Goal: Task Accomplishment & Management: Manage account settings

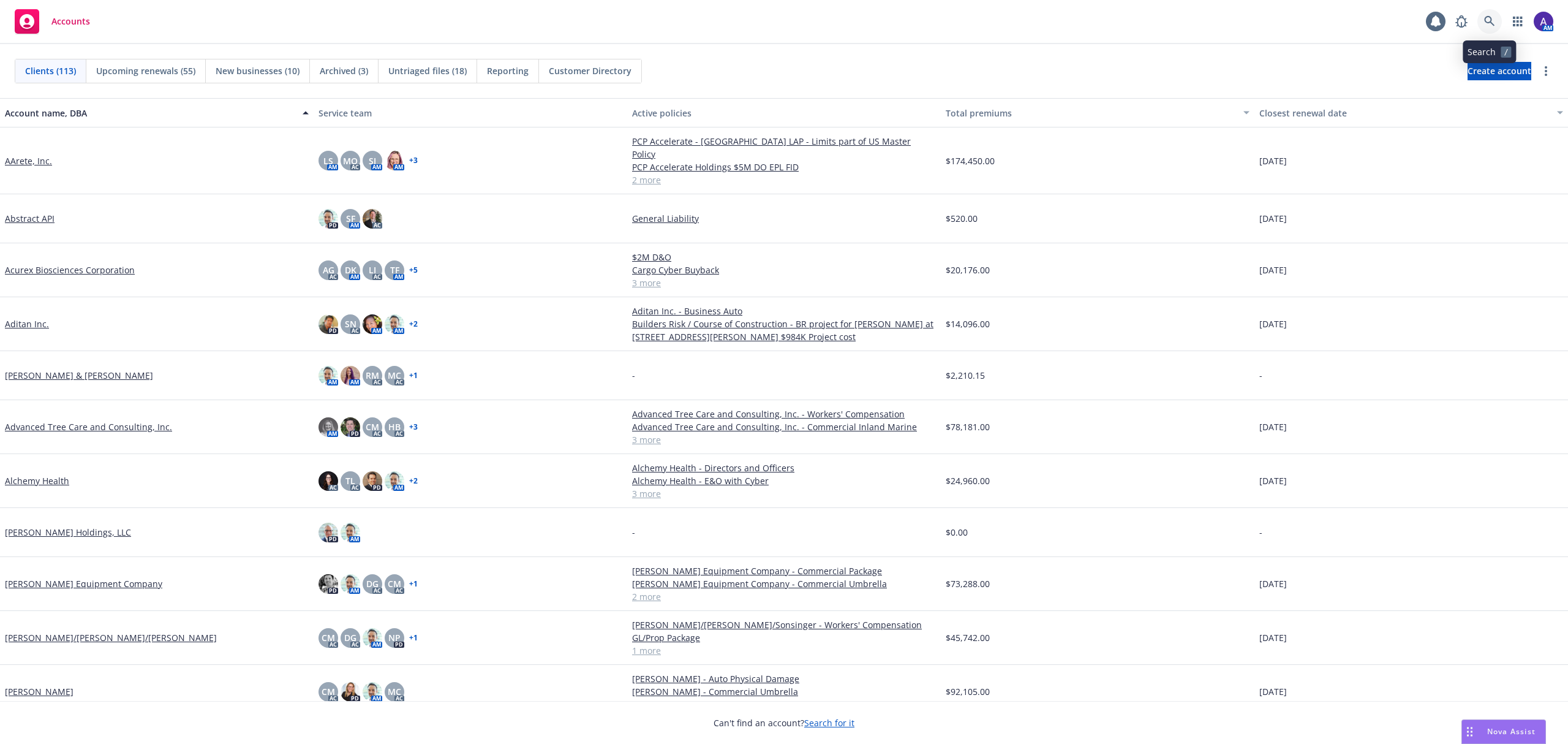
click at [1492, 24] on icon at bounding box center [1489, 20] width 10 height 10
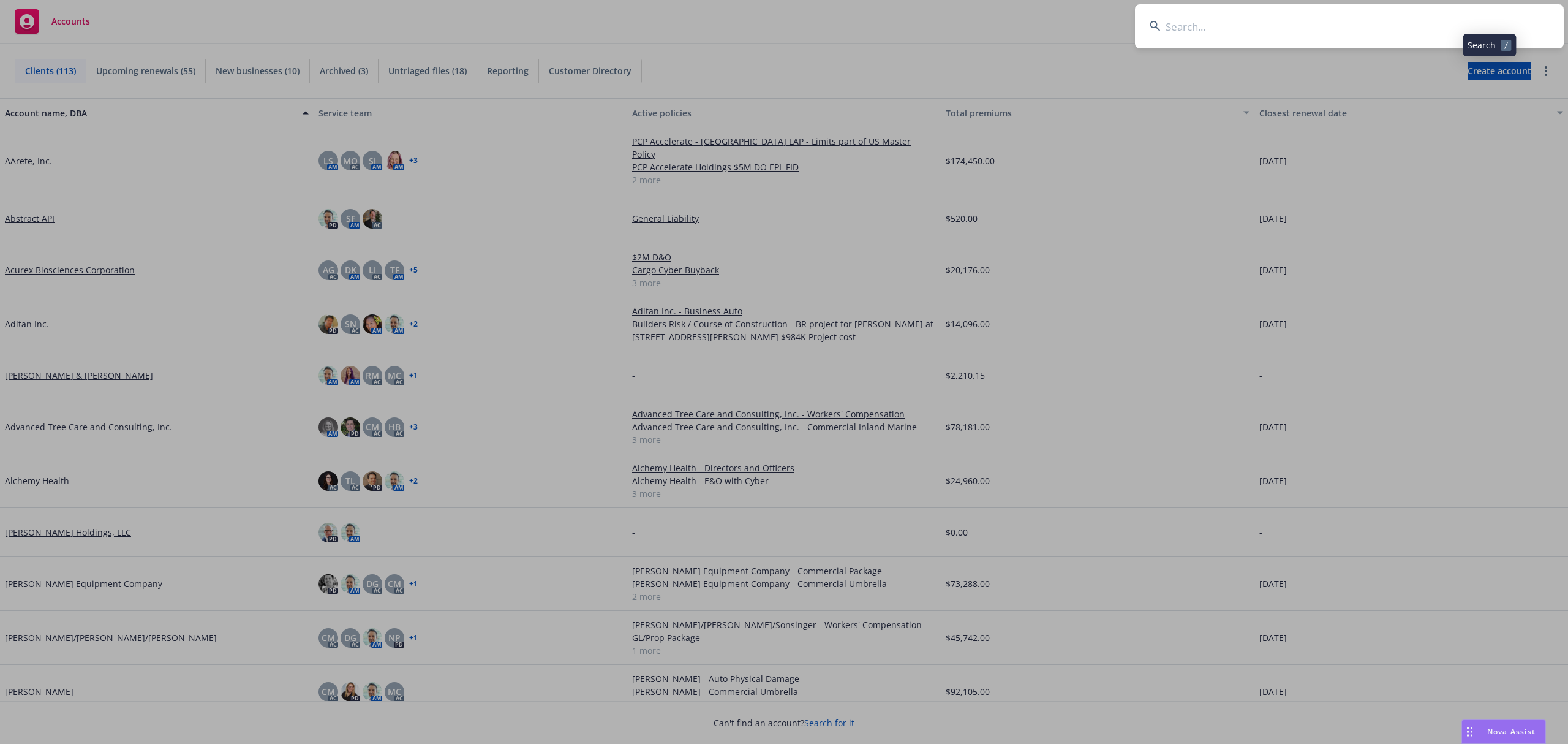
click at [1414, 25] on input at bounding box center [1349, 26] width 429 height 44
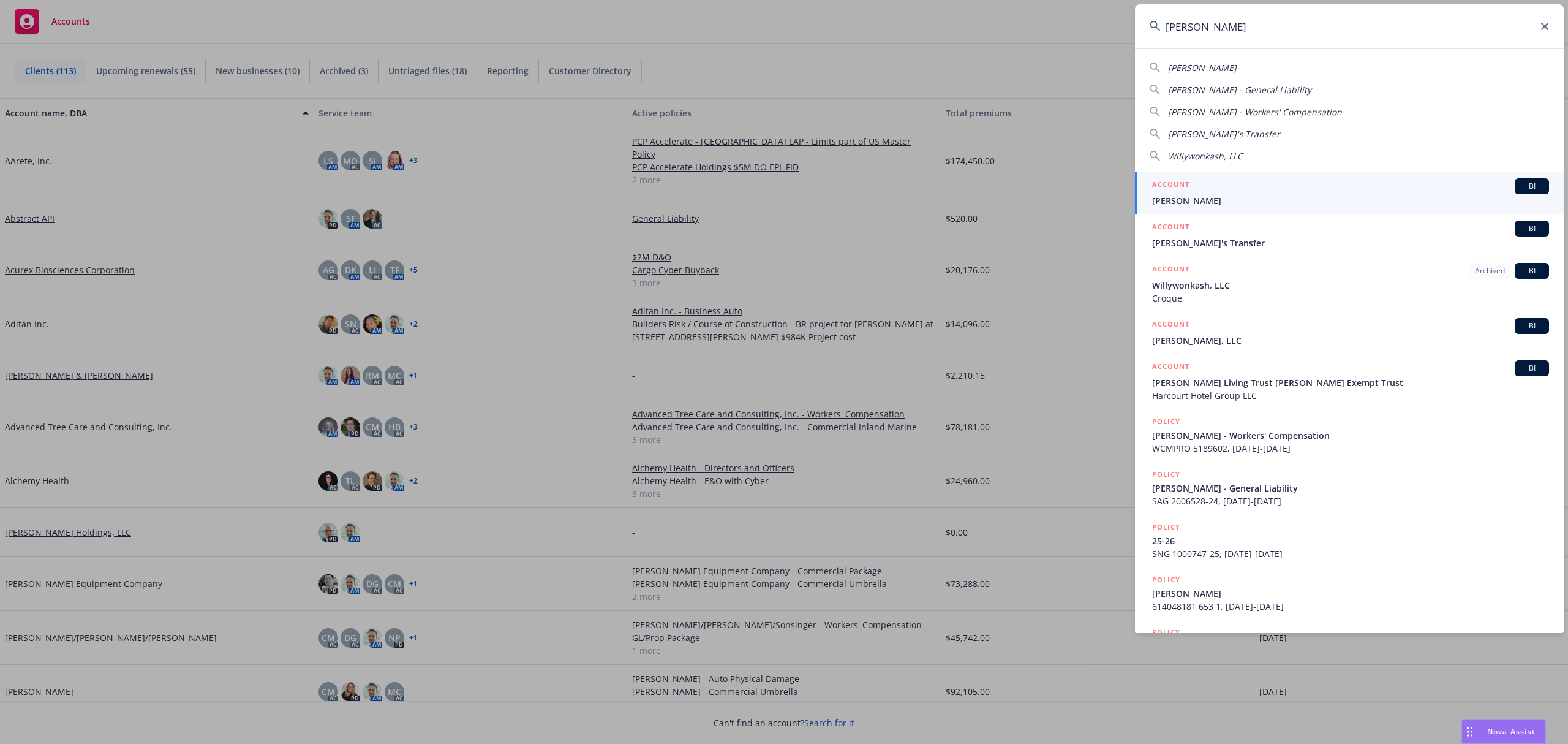
type input "[PERSON_NAME]"
click at [1230, 199] on span "[PERSON_NAME]" at bounding box center [1351, 201] width 397 height 13
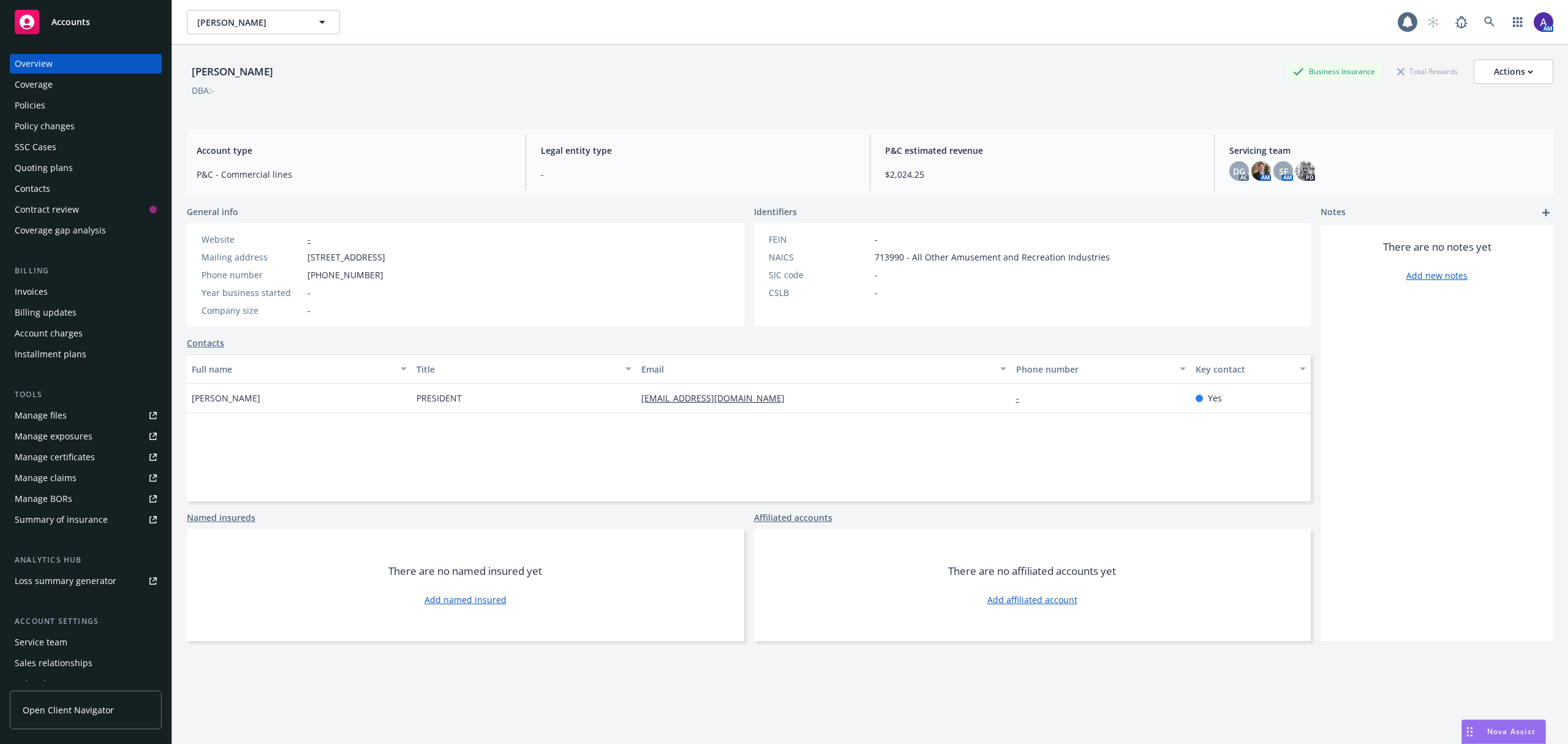
click at [59, 93] on div "Coverage" at bounding box center [86, 84] width 142 height 20
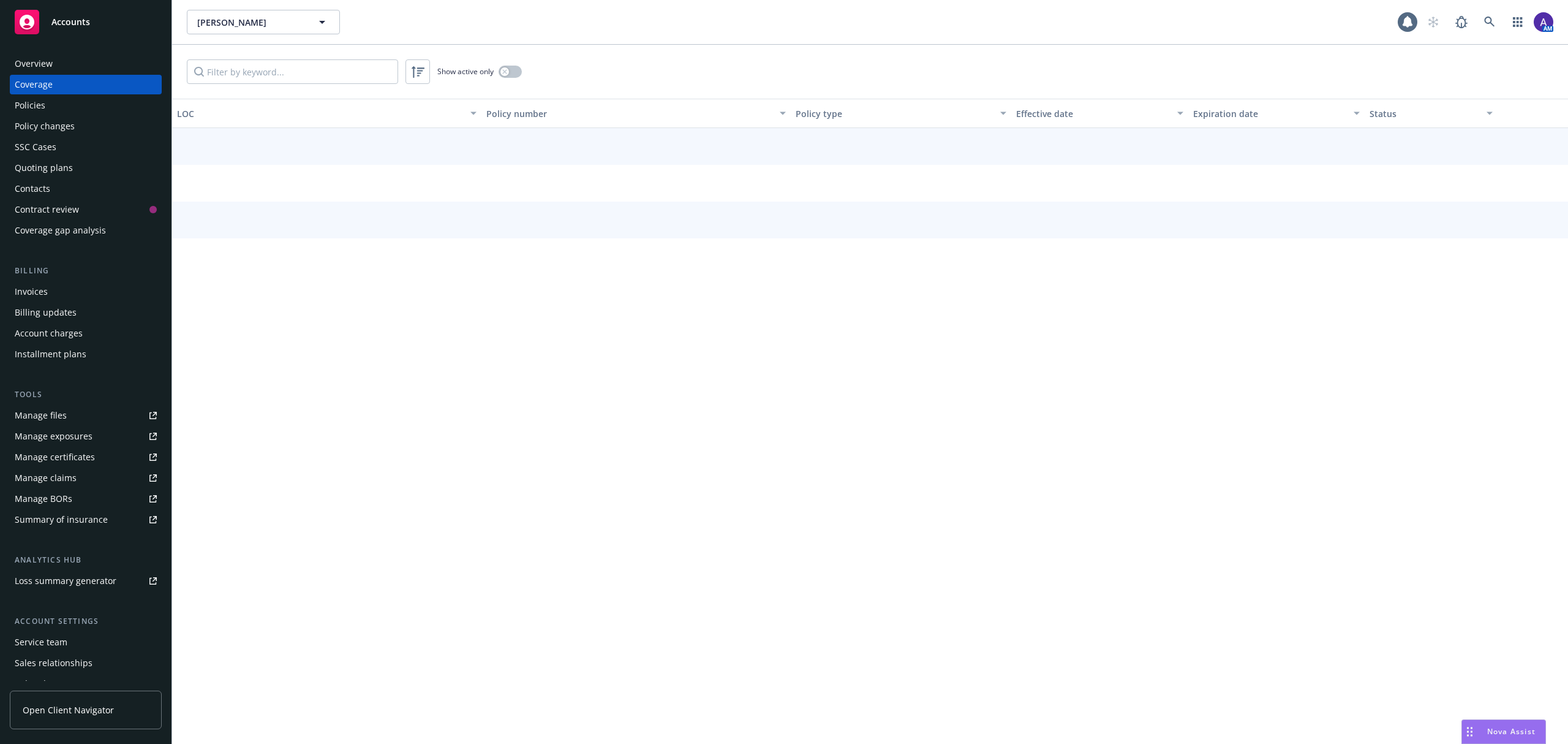
click at [52, 106] on div "Policies" at bounding box center [86, 105] width 142 height 20
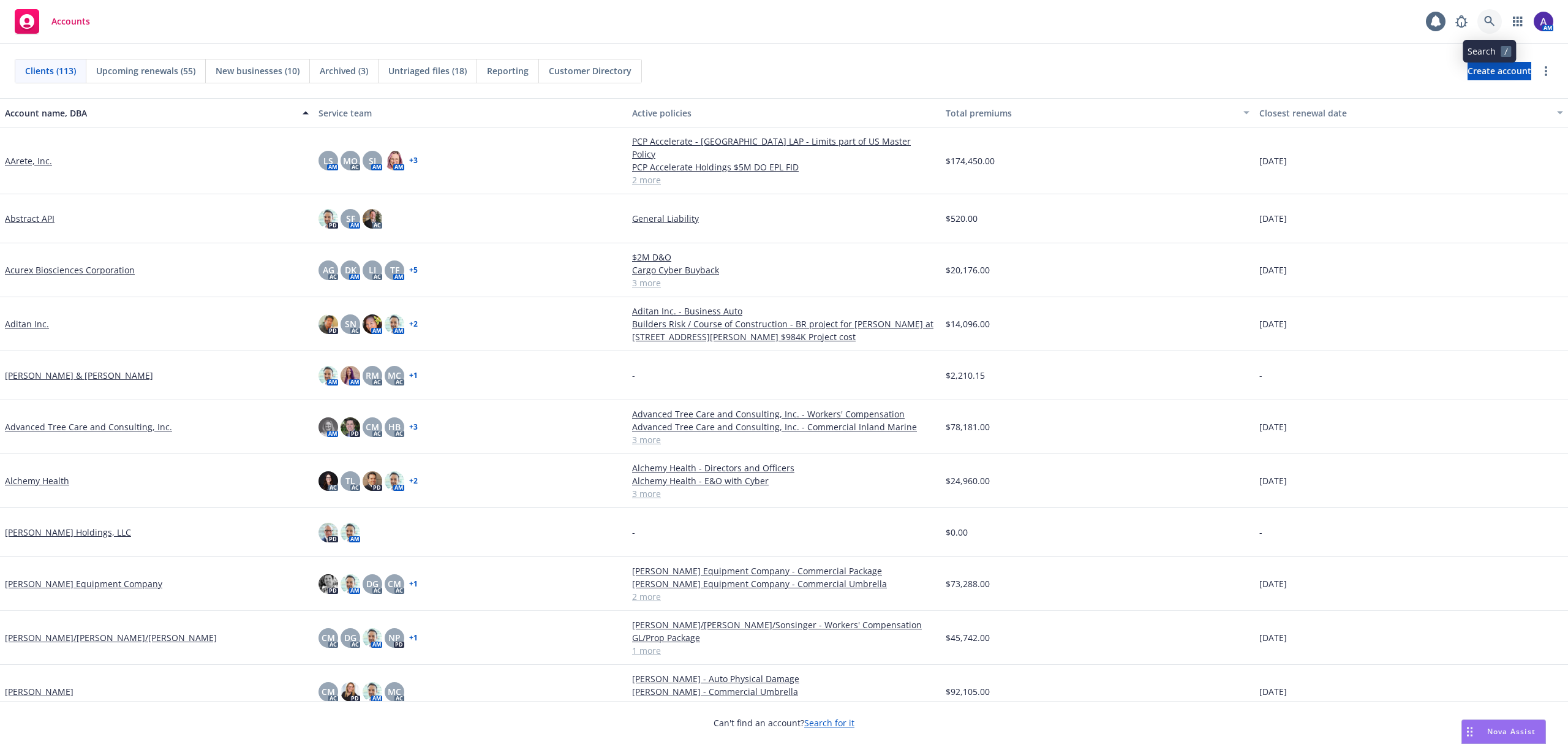
click at [1492, 15] on link at bounding box center [1489, 21] width 24 height 24
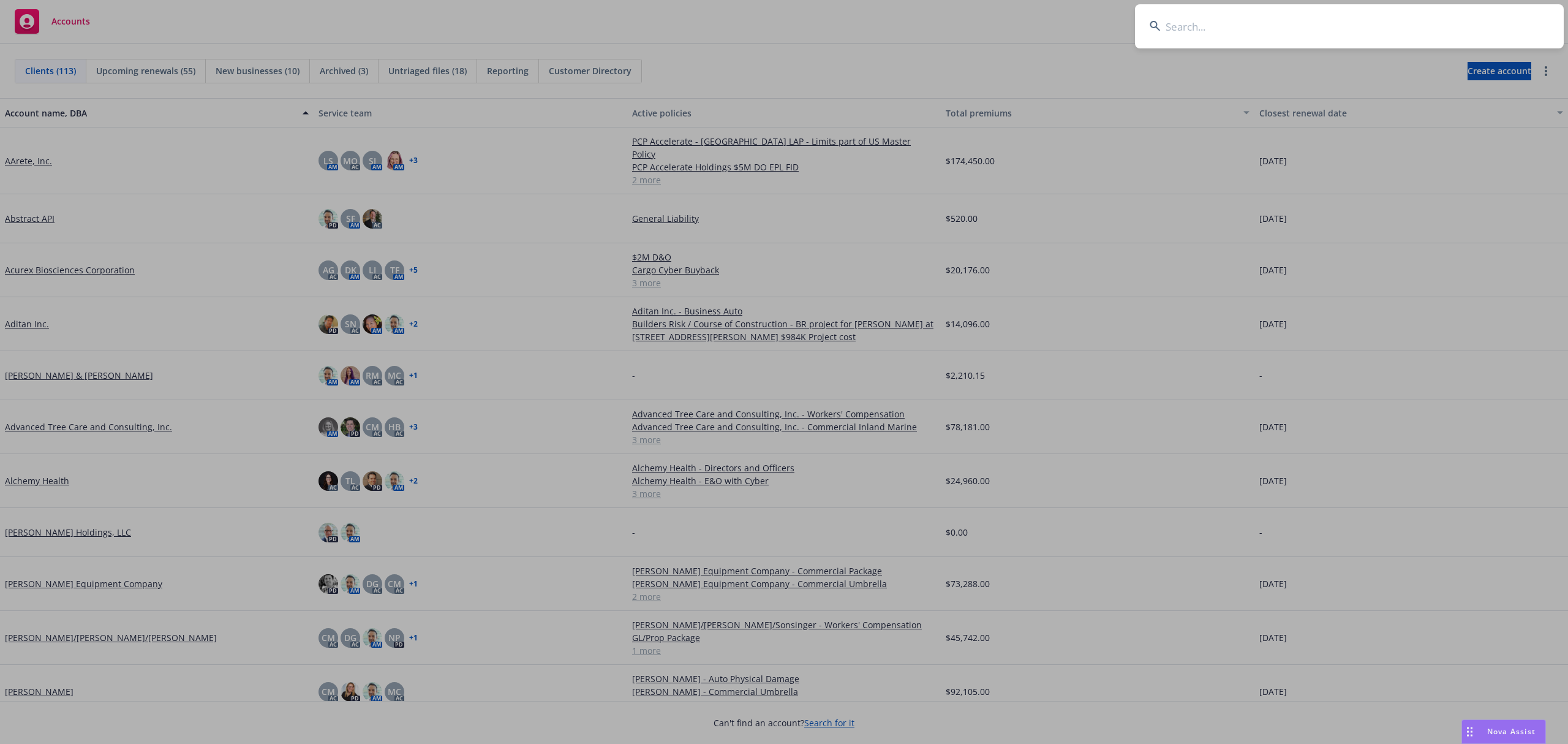
click at [1430, 19] on input at bounding box center [1349, 26] width 429 height 44
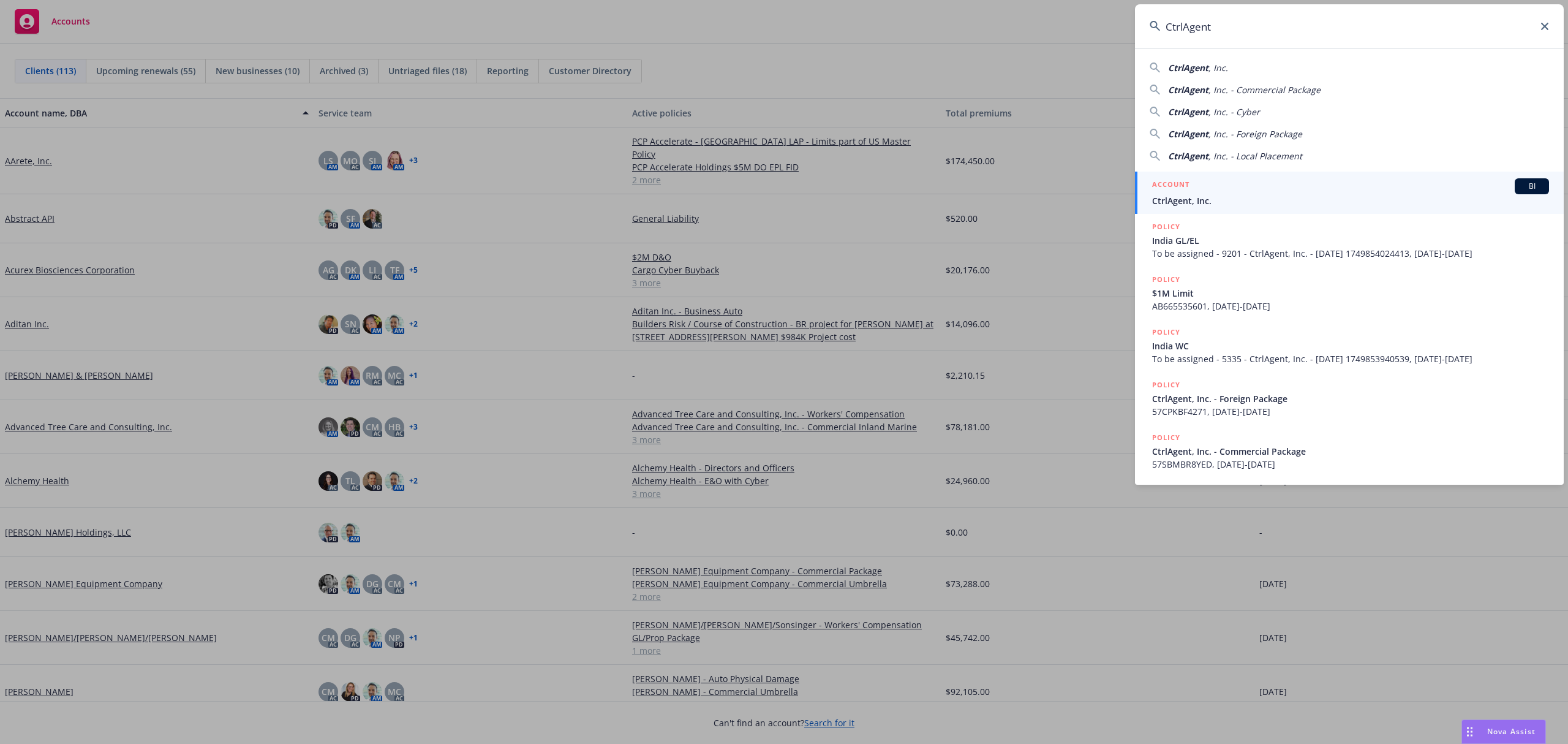
type input "CtrlAgent"
click at [1236, 191] on div "ACCOUNT BI" at bounding box center [1351, 186] width 397 height 16
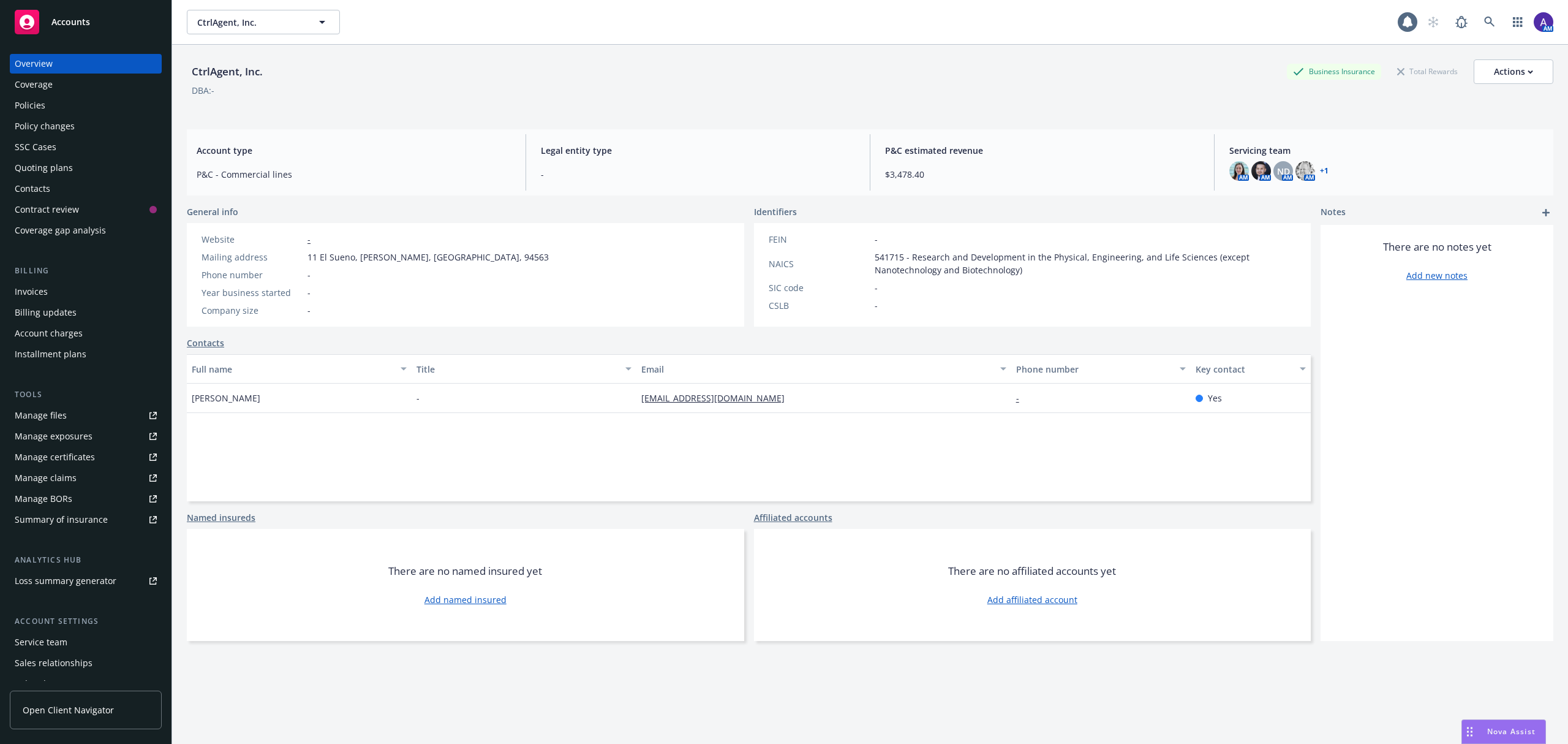
click at [64, 98] on div "Policies" at bounding box center [86, 105] width 142 height 20
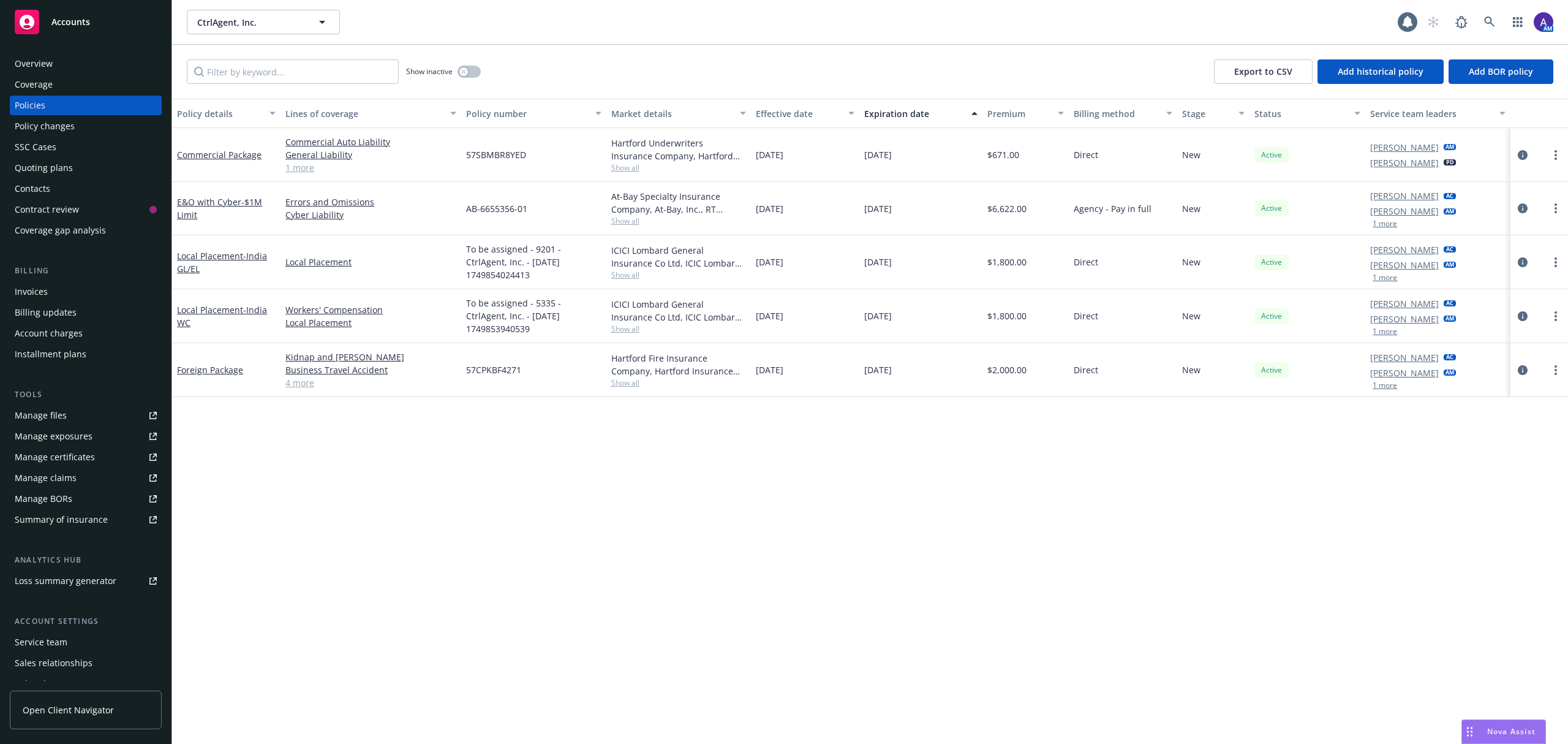
click at [42, 185] on div "Contacts" at bounding box center [32, 188] width 35 height 20
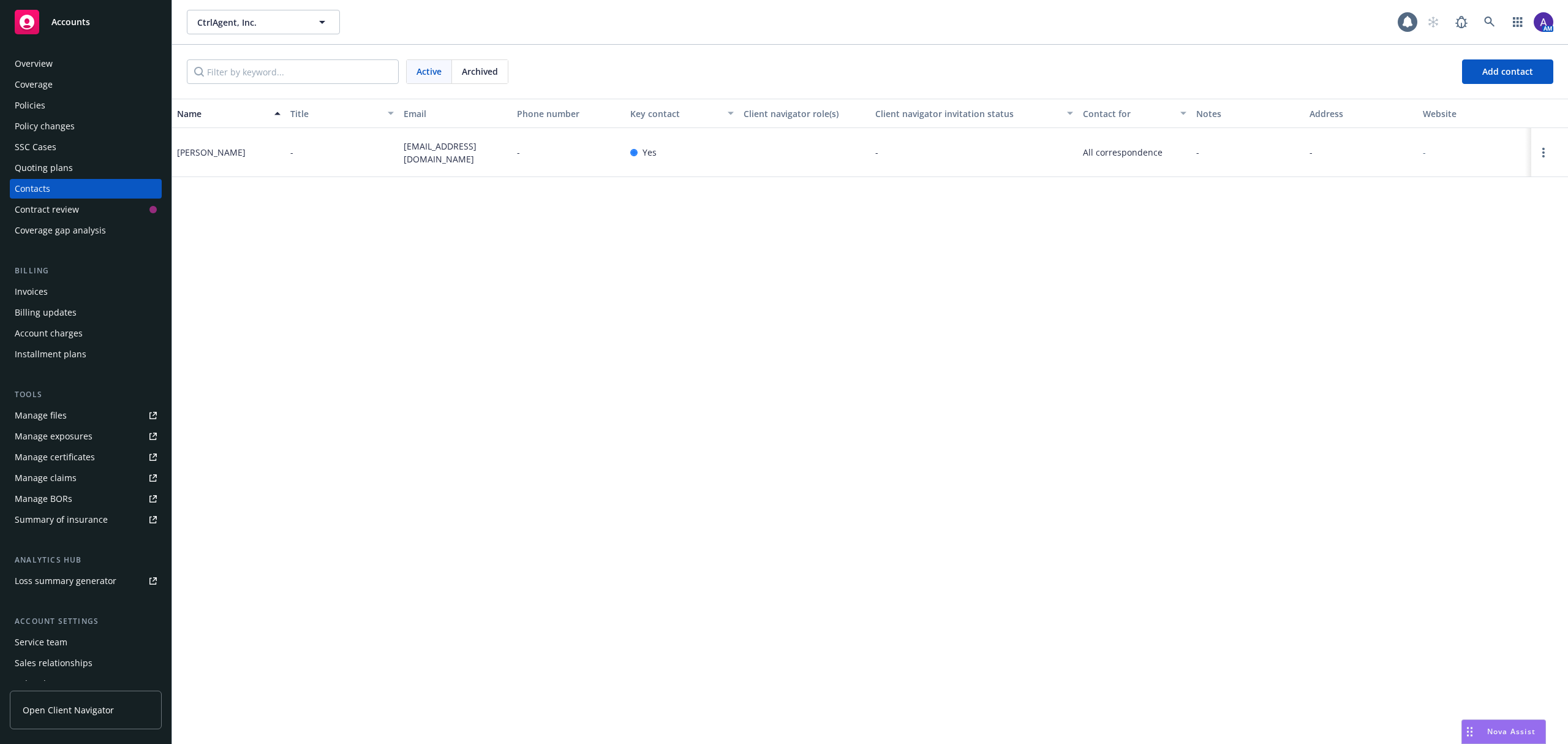
scroll to position [55, 0]
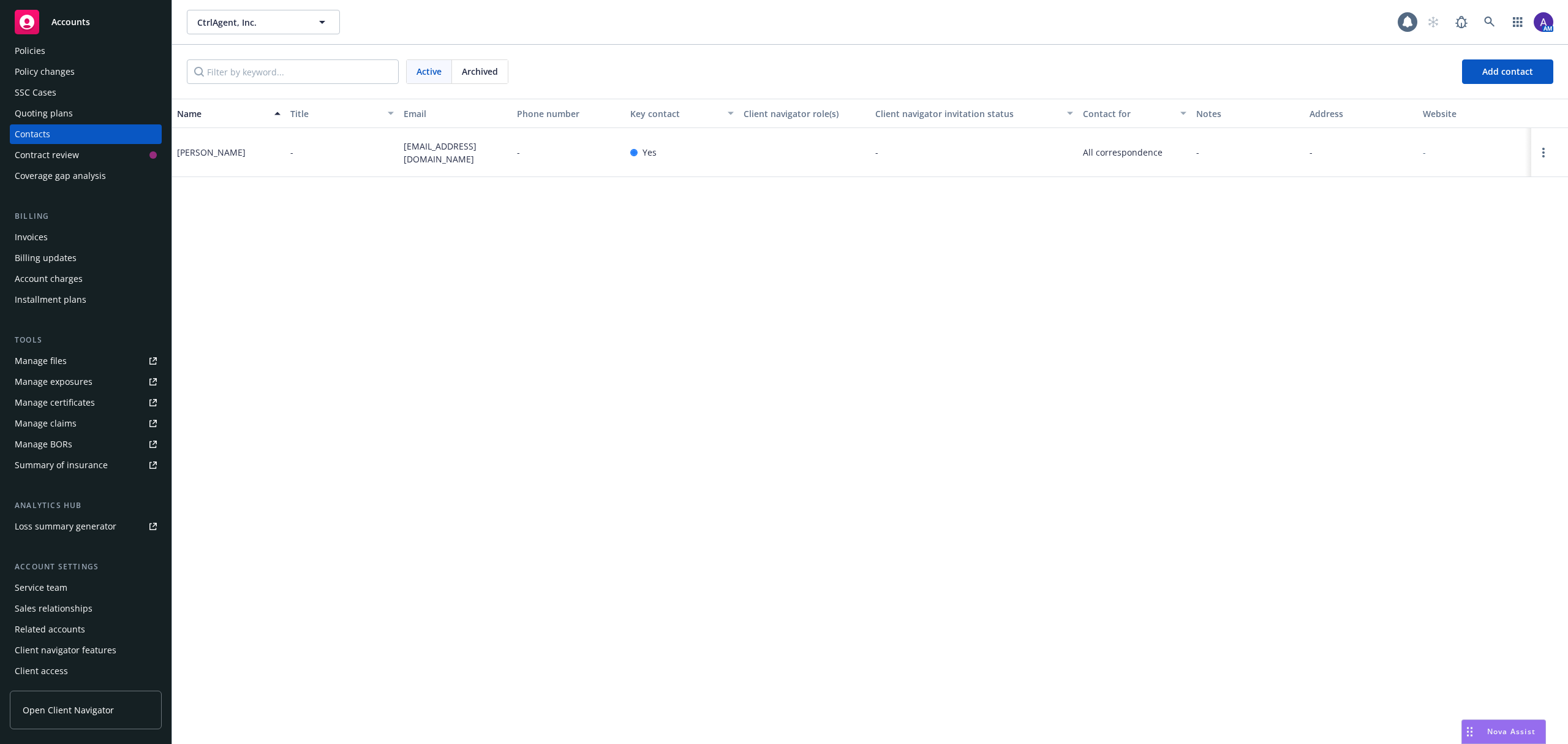
click at [84, 667] on div "Client access" at bounding box center [86, 671] width 142 height 20
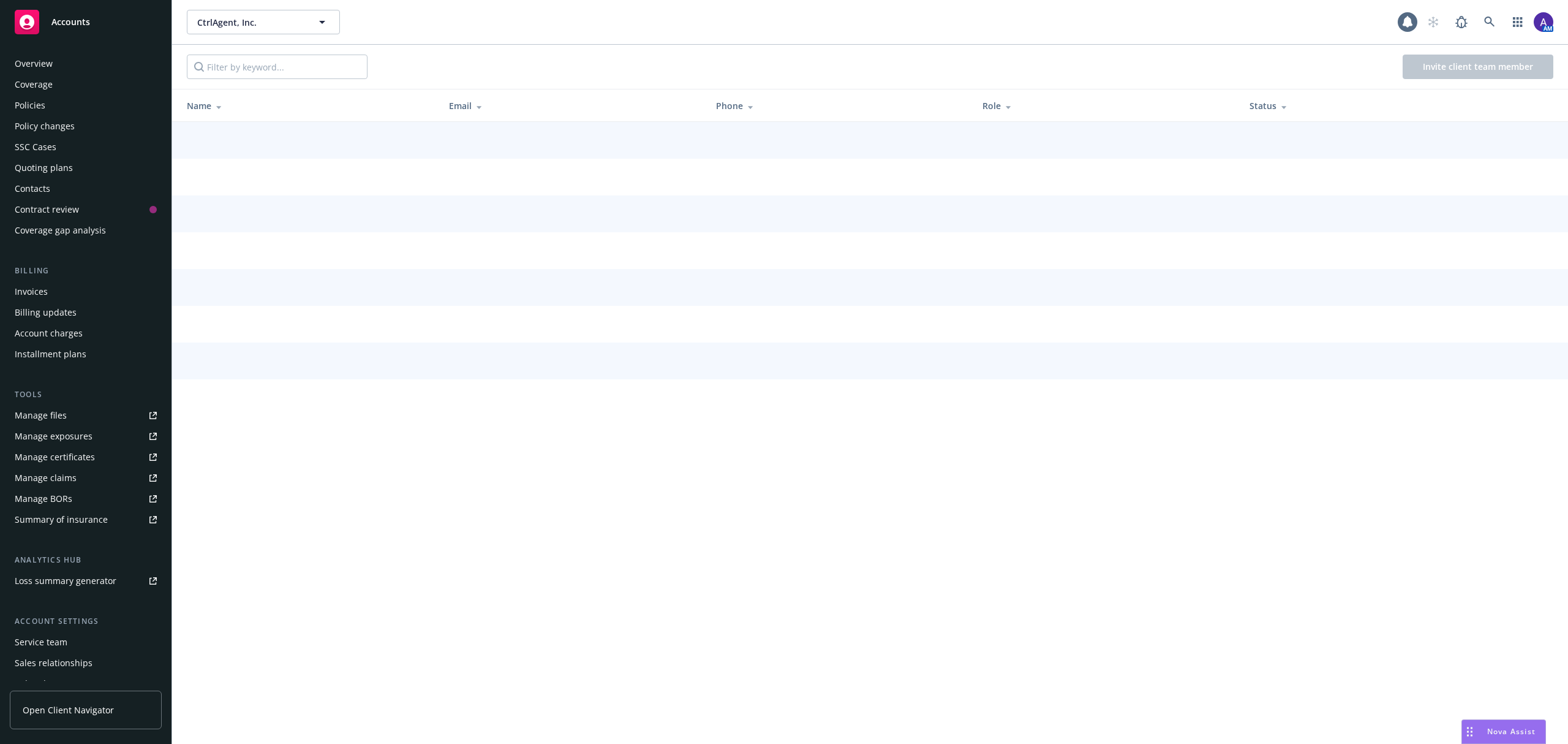
scroll to position [55, 0]
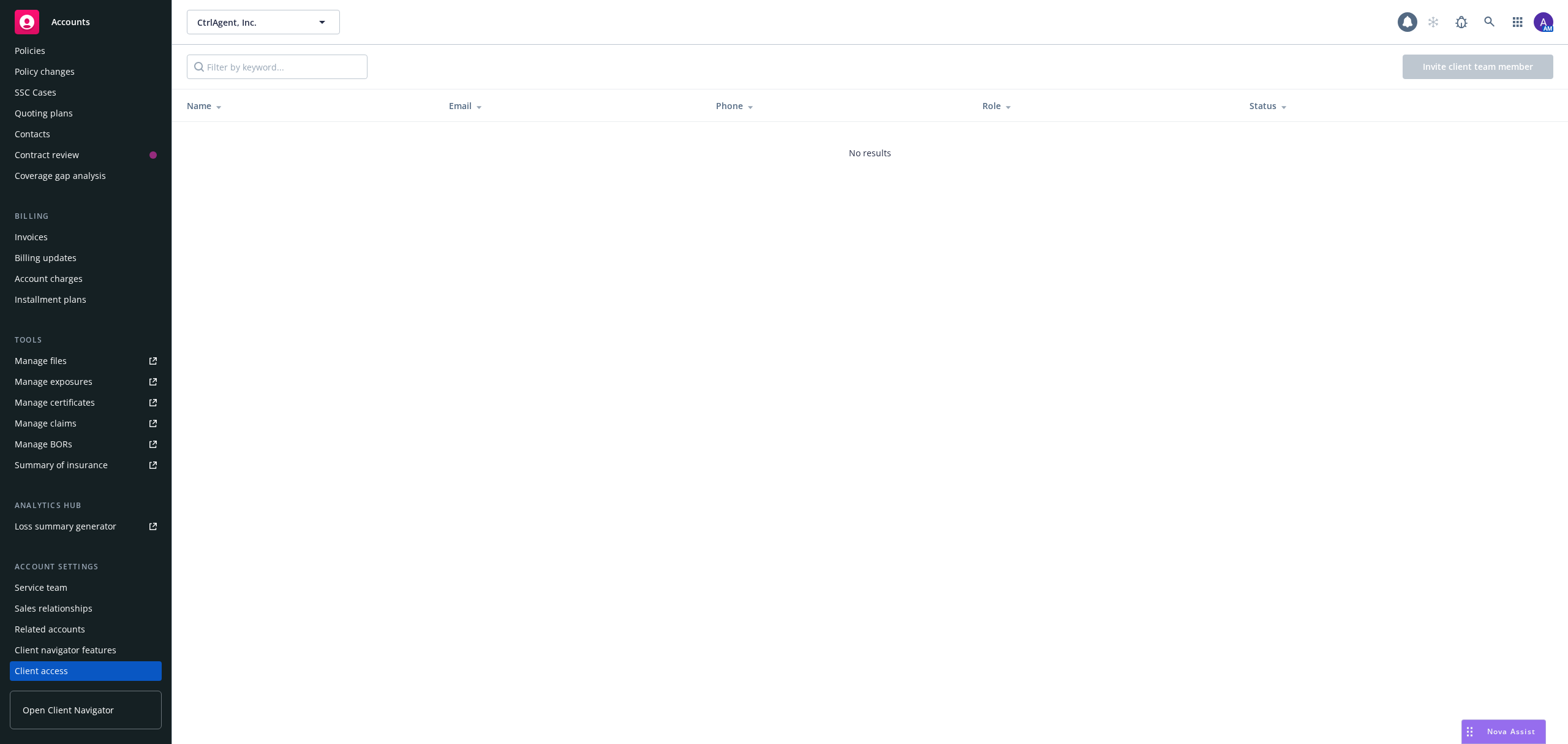
click at [118, 132] on div "Contacts" at bounding box center [86, 134] width 142 height 20
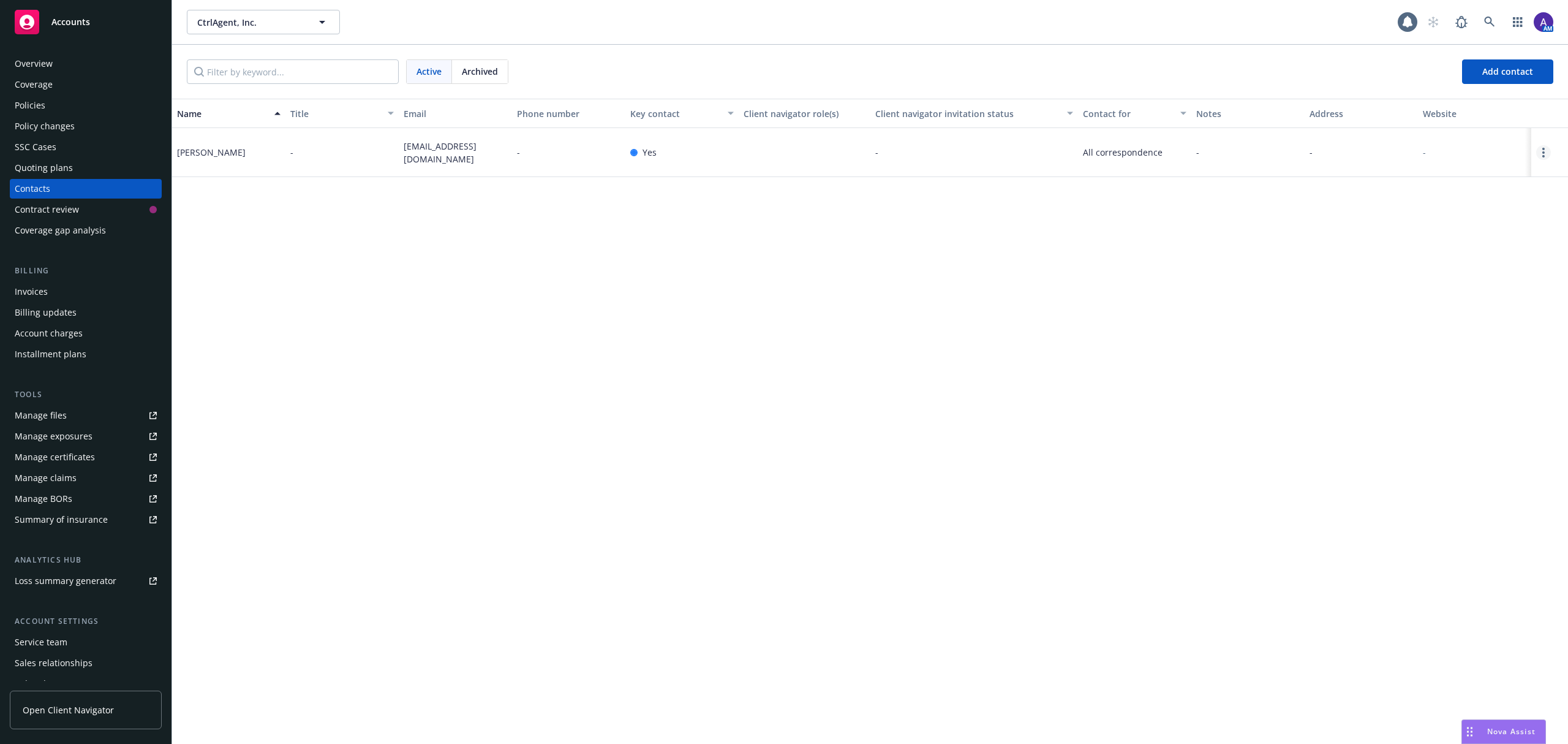
click at [1539, 150] on link "Open options" at bounding box center [1543, 152] width 15 height 15
click at [1470, 106] on link "Invite to client navigator" at bounding box center [1465, 108] width 138 height 24
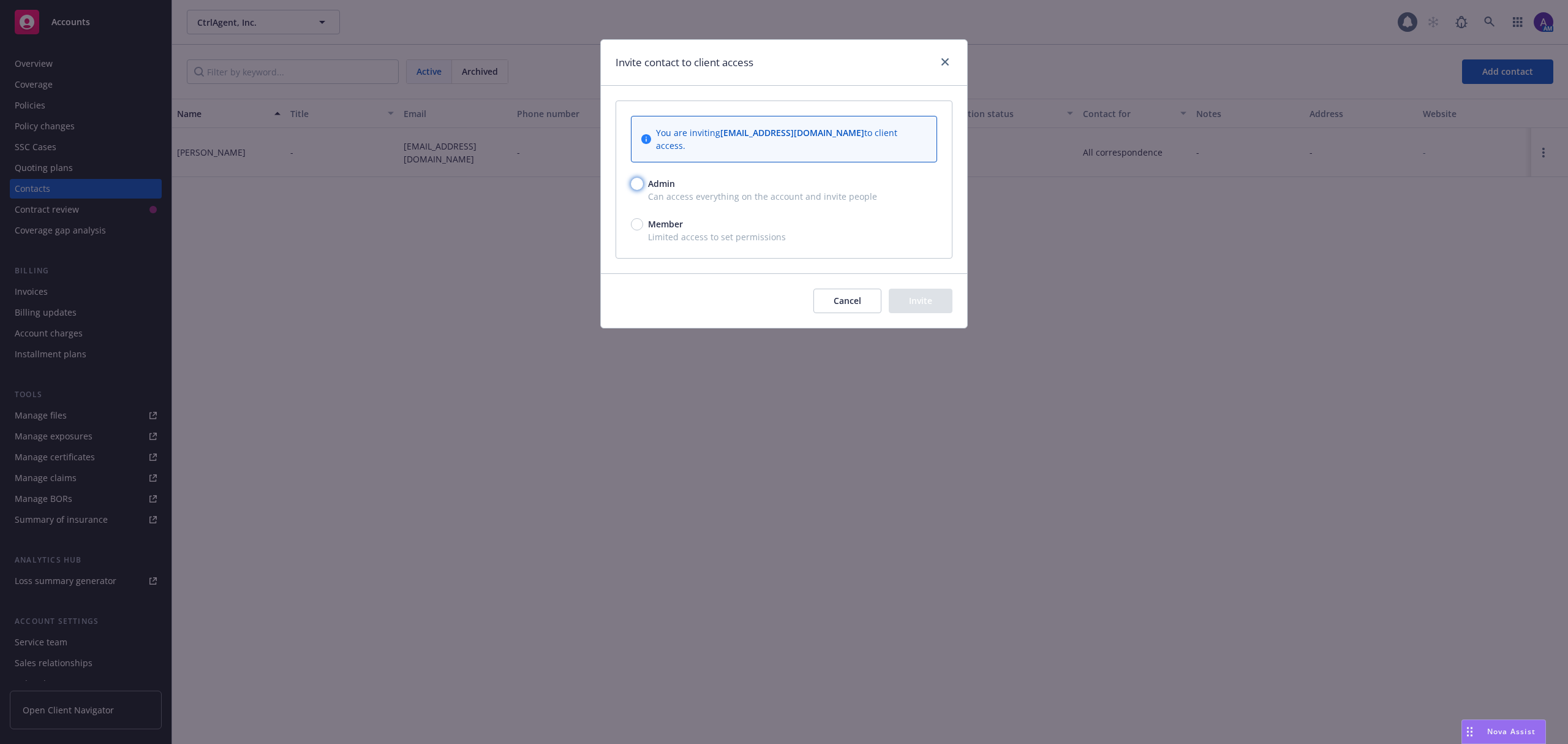
click at [634, 177] on input "Admin" at bounding box center [638, 184] width 13 height 13
radio input "true"
click at [900, 290] on button "Invite" at bounding box center [921, 300] width 64 height 24
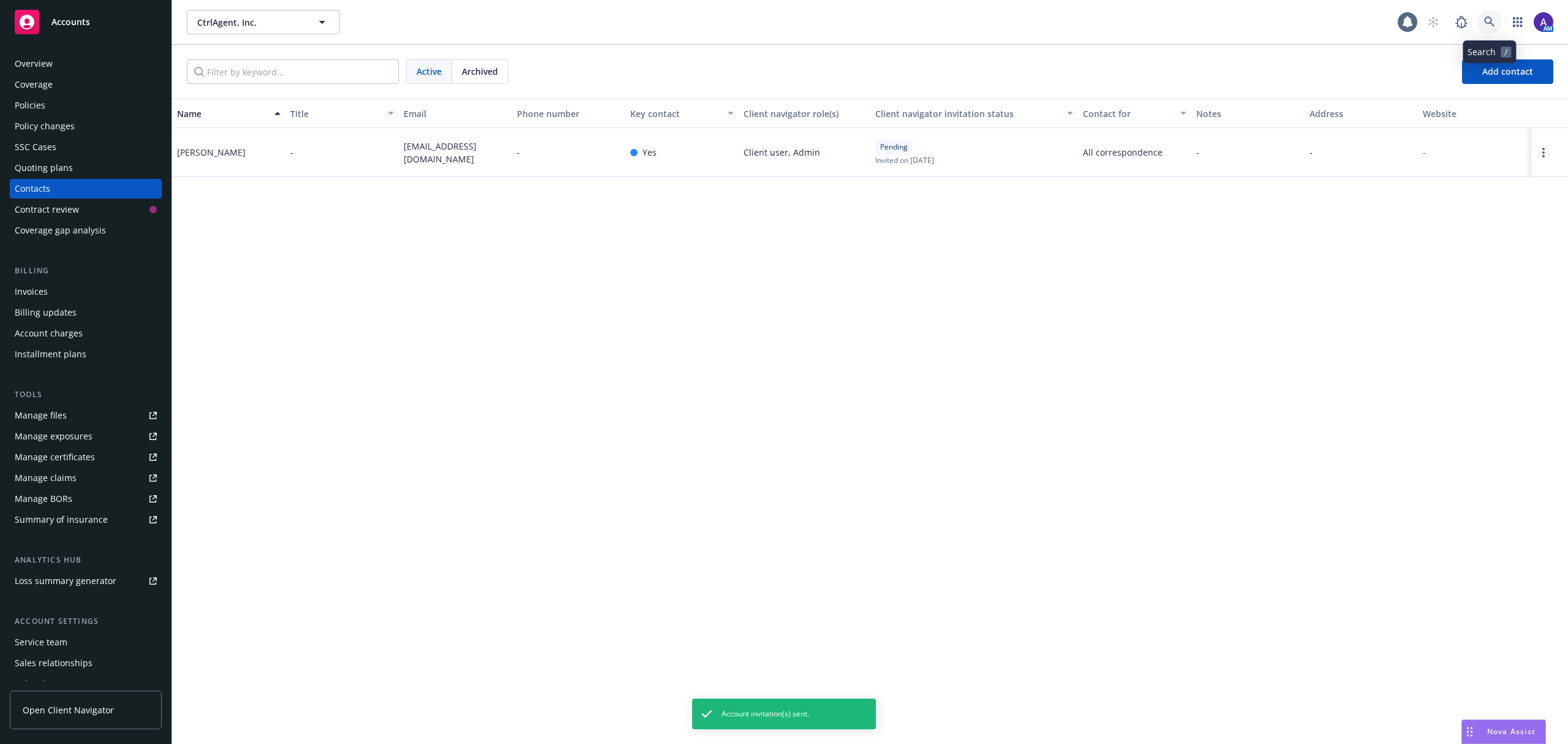
click at [1486, 20] on icon at bounding box center [1490, 22] width 11 height 11
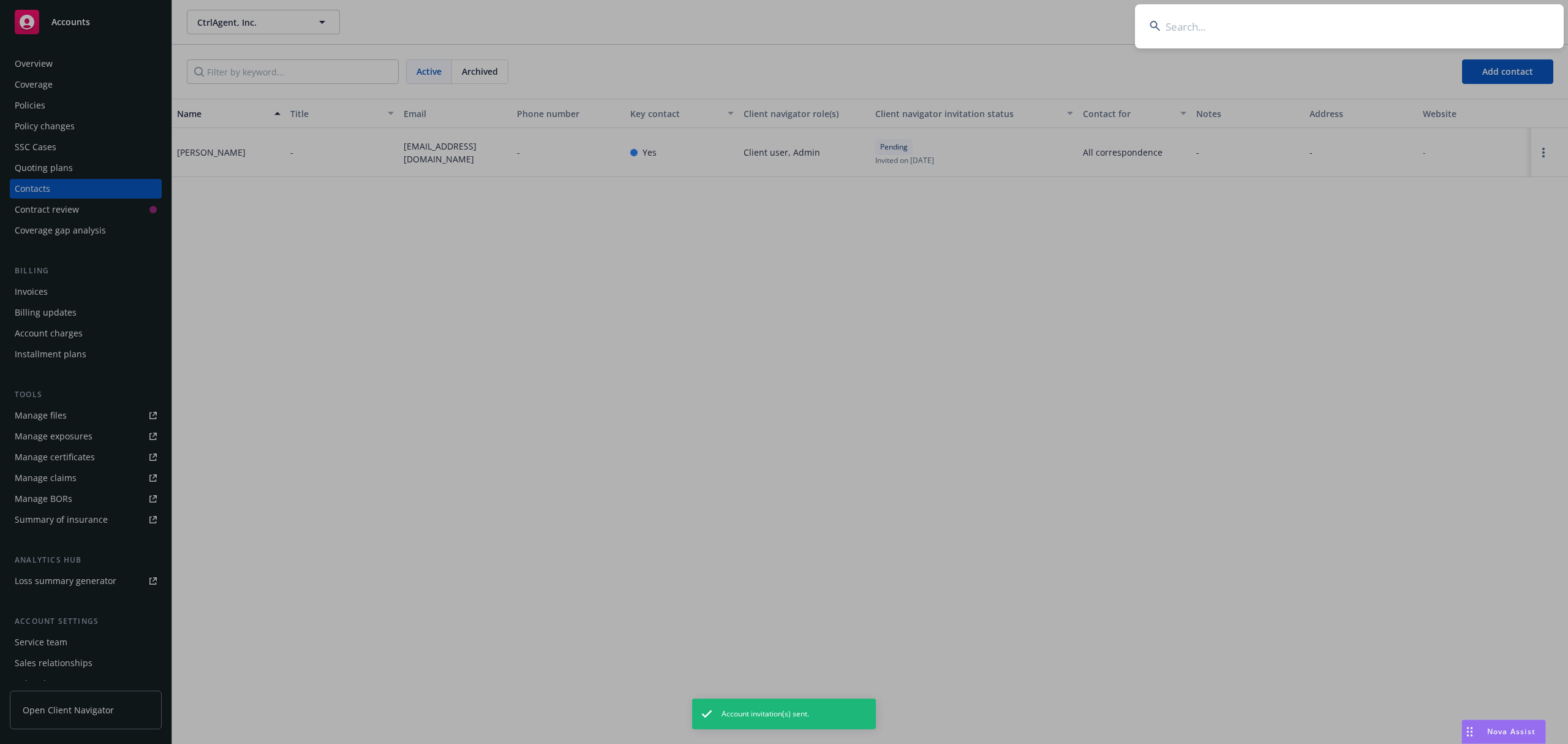
click at [1378, 20] on input at bounding box center [1349, 26] width 429 height 44
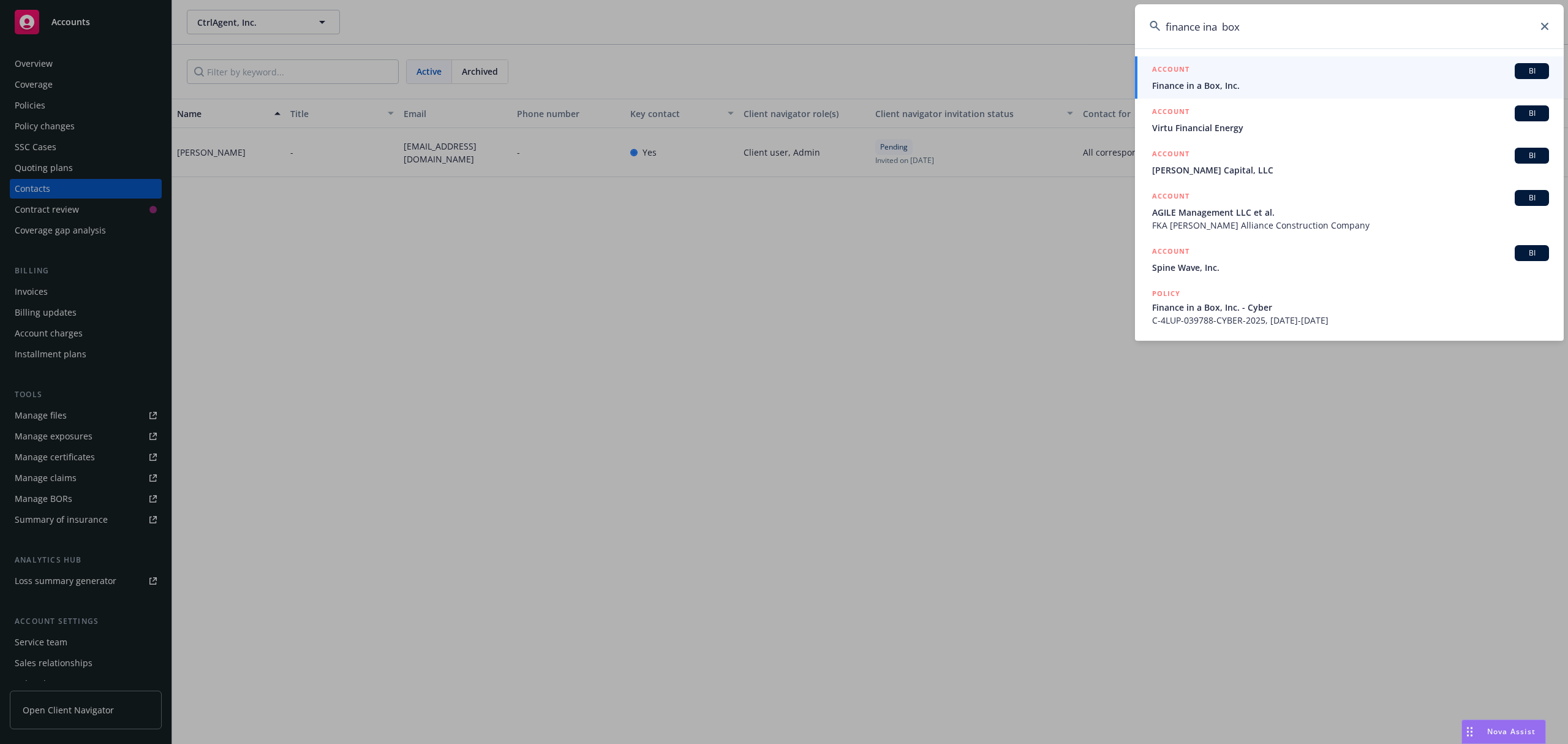
type input "finance ina box"
click at [1214, 78] on div "ACCOUNT BI" at bounding box center [1351, 71] width 397 height 16
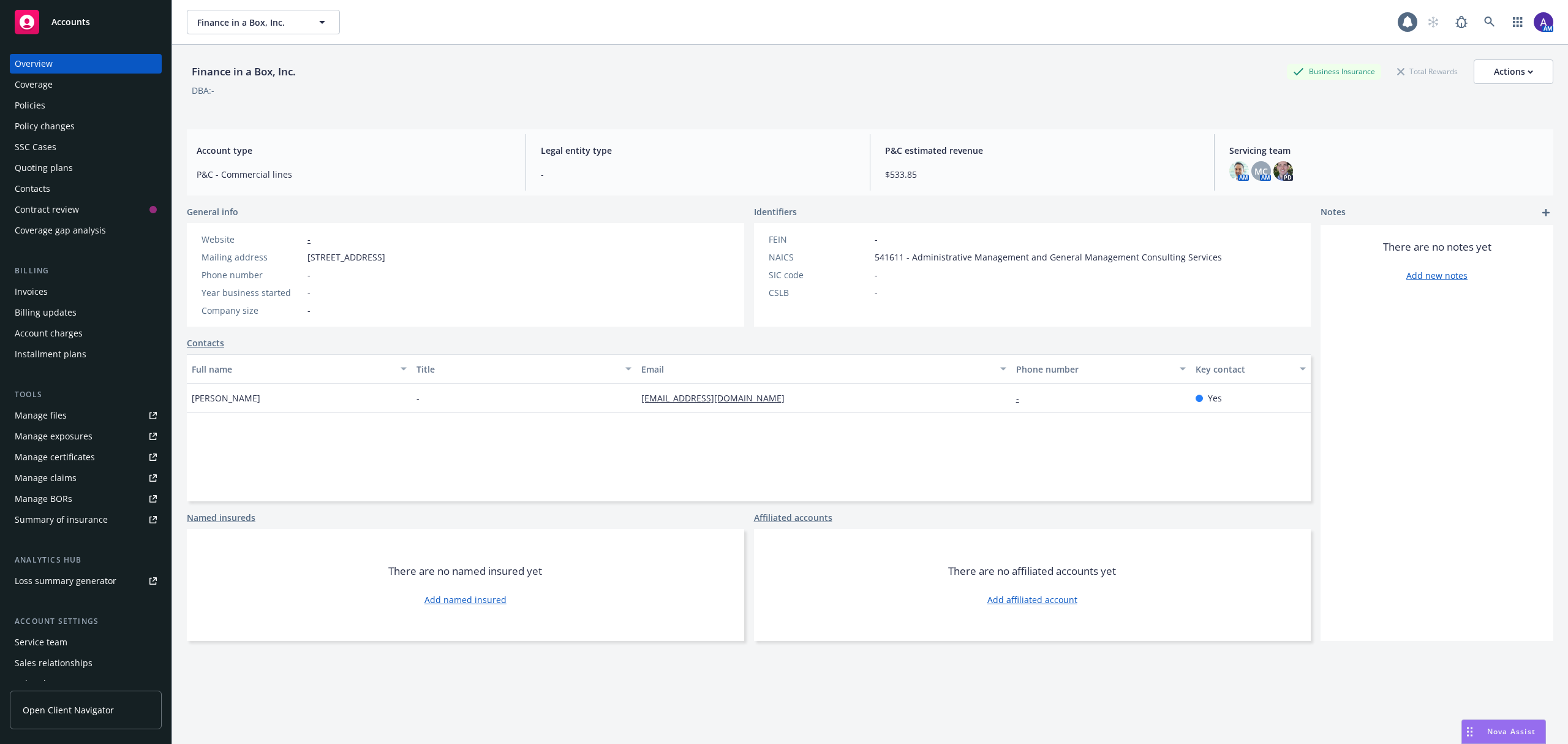
click at [65, 190] on div "Contacts" at bounding box center [86, 188] width 142 height 20
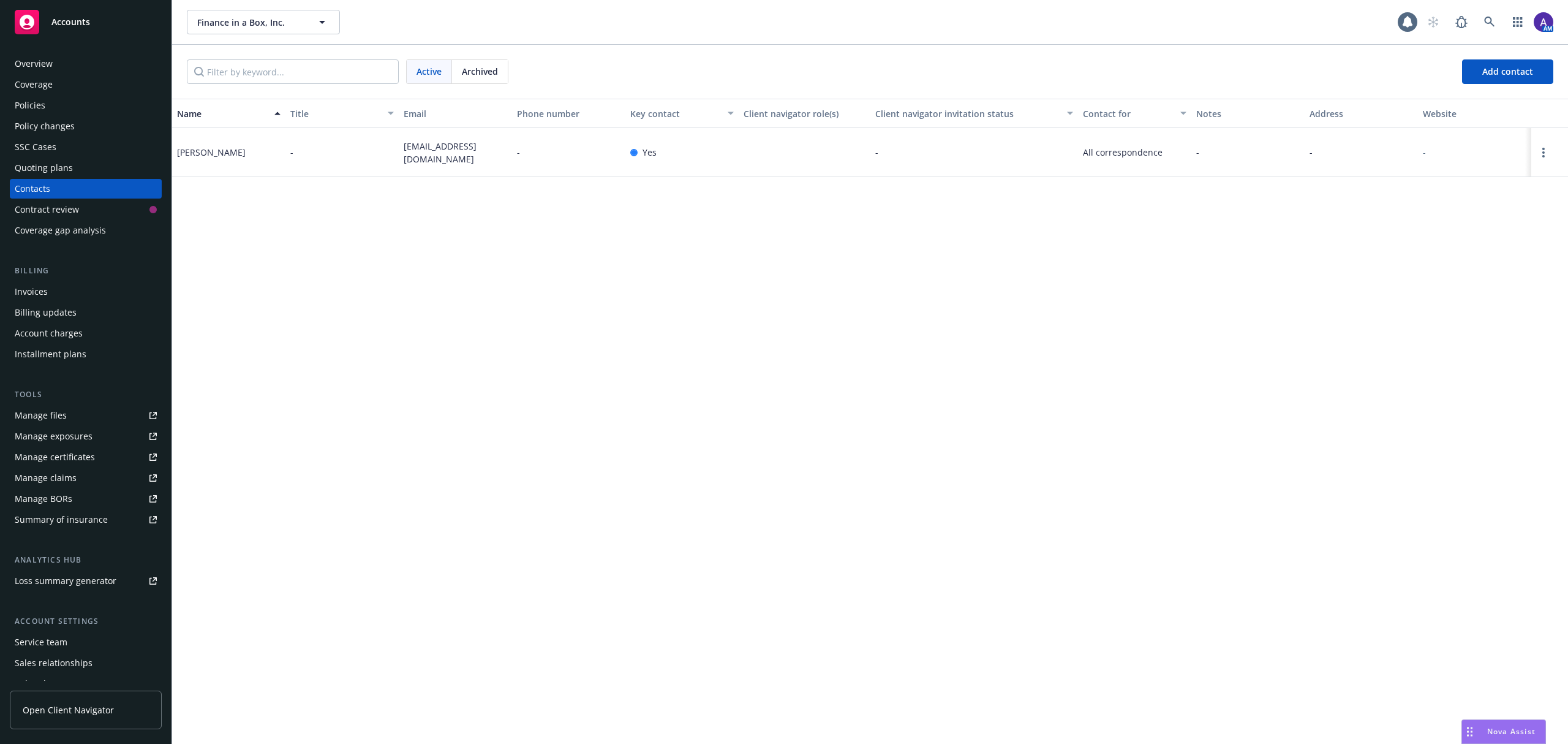
click at [77, 102] on div "Policies" at bounding box center [86, 105] width 142 height 20
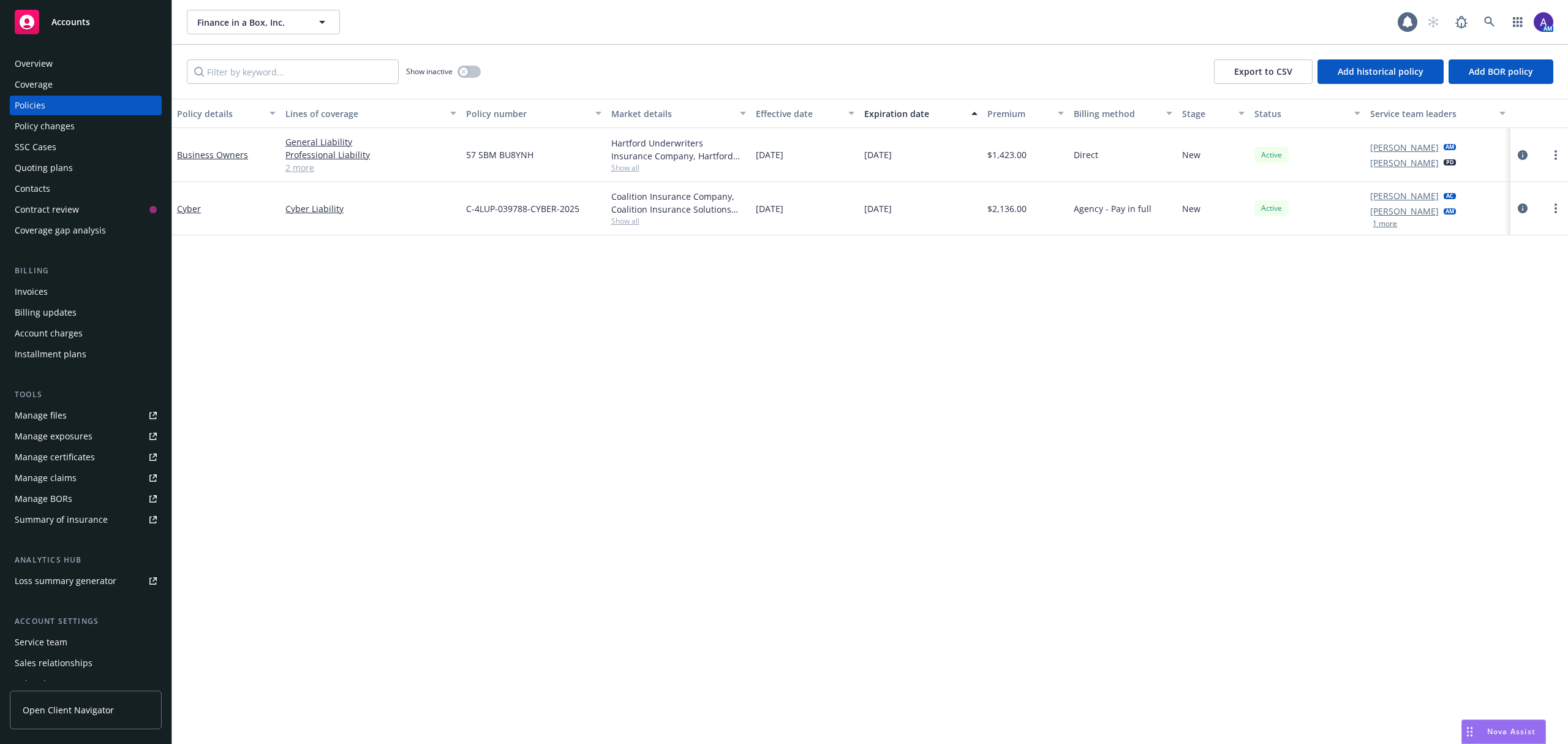
click at [59, 187] on div "Contacts" at bounding box center [86, 188] width 142 height 20
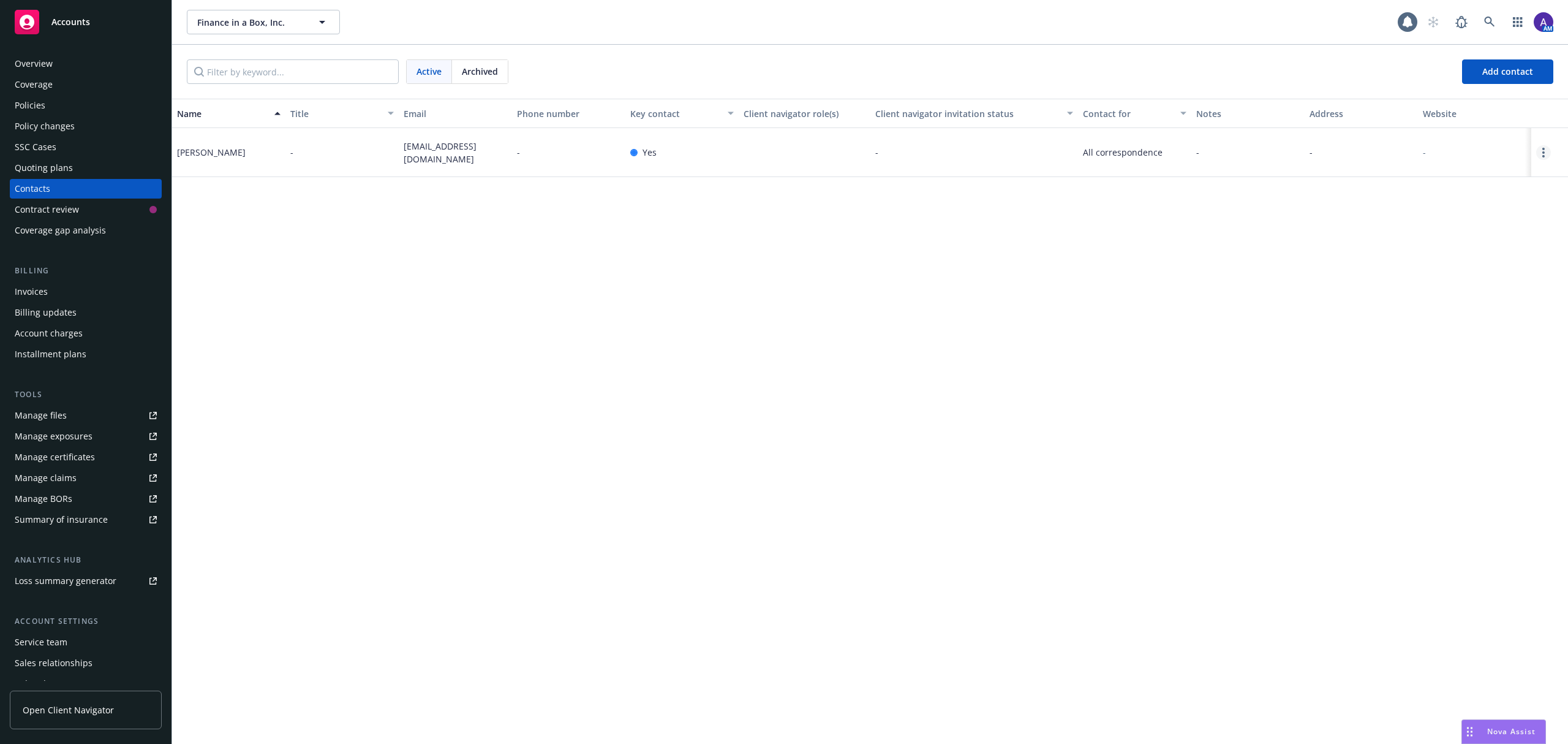
click at [1545, 156] on link "Open options" at bounding box center [1543, 152] width 15 height 15
click at [1542, 157] on circle "Open options" at bounding box center [1543, 156] width 2 height 2
click at [1488, 108] on link "Invite to client navigator" at bounding box center [1465, 108] width 138 height 24
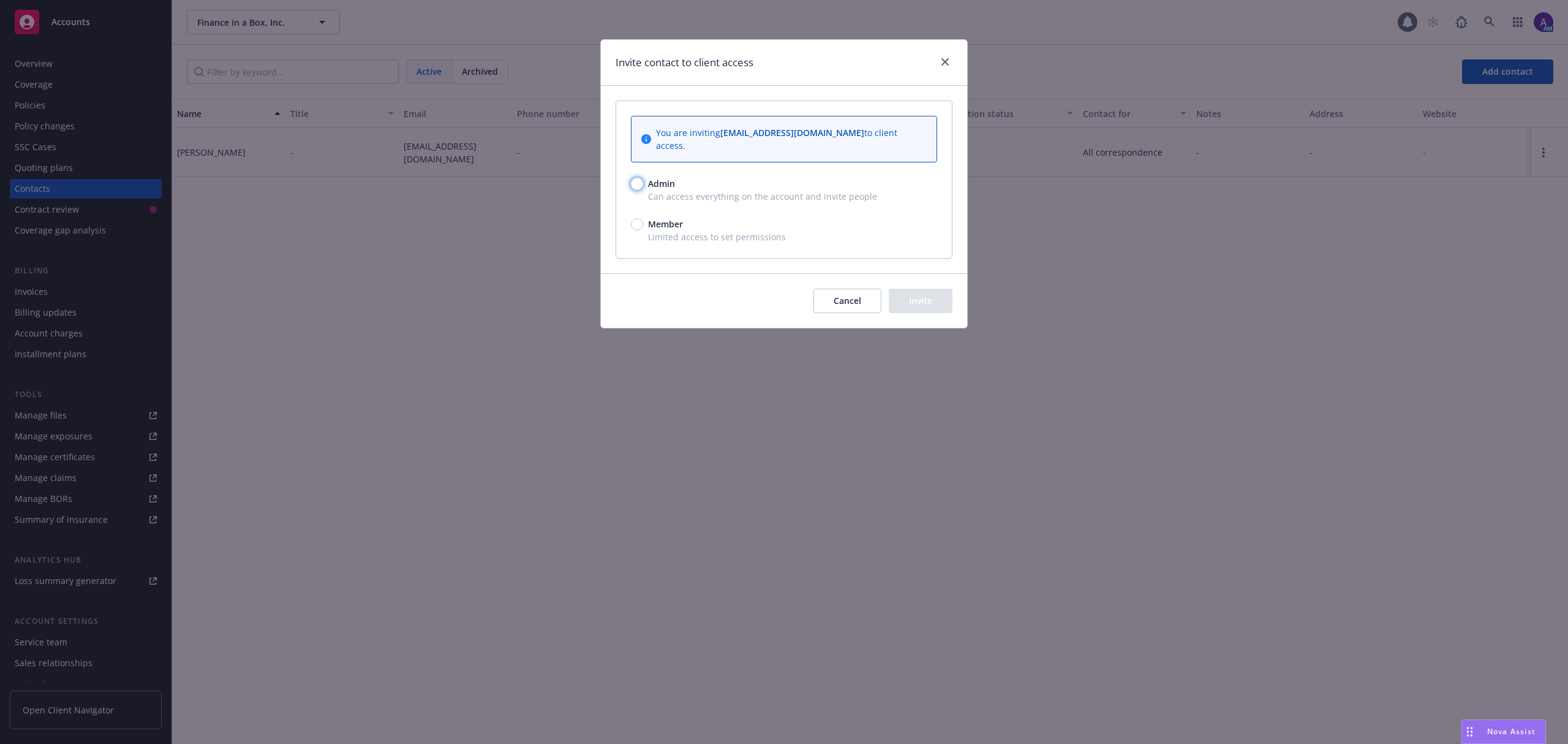
click at [636, 177] on input "Admin" at bounding box center [638, 184] width 13 height 13
radio input "true"
click at [948, 298] on button "Invite" at bounding box center [921, 300] width 64 height 24
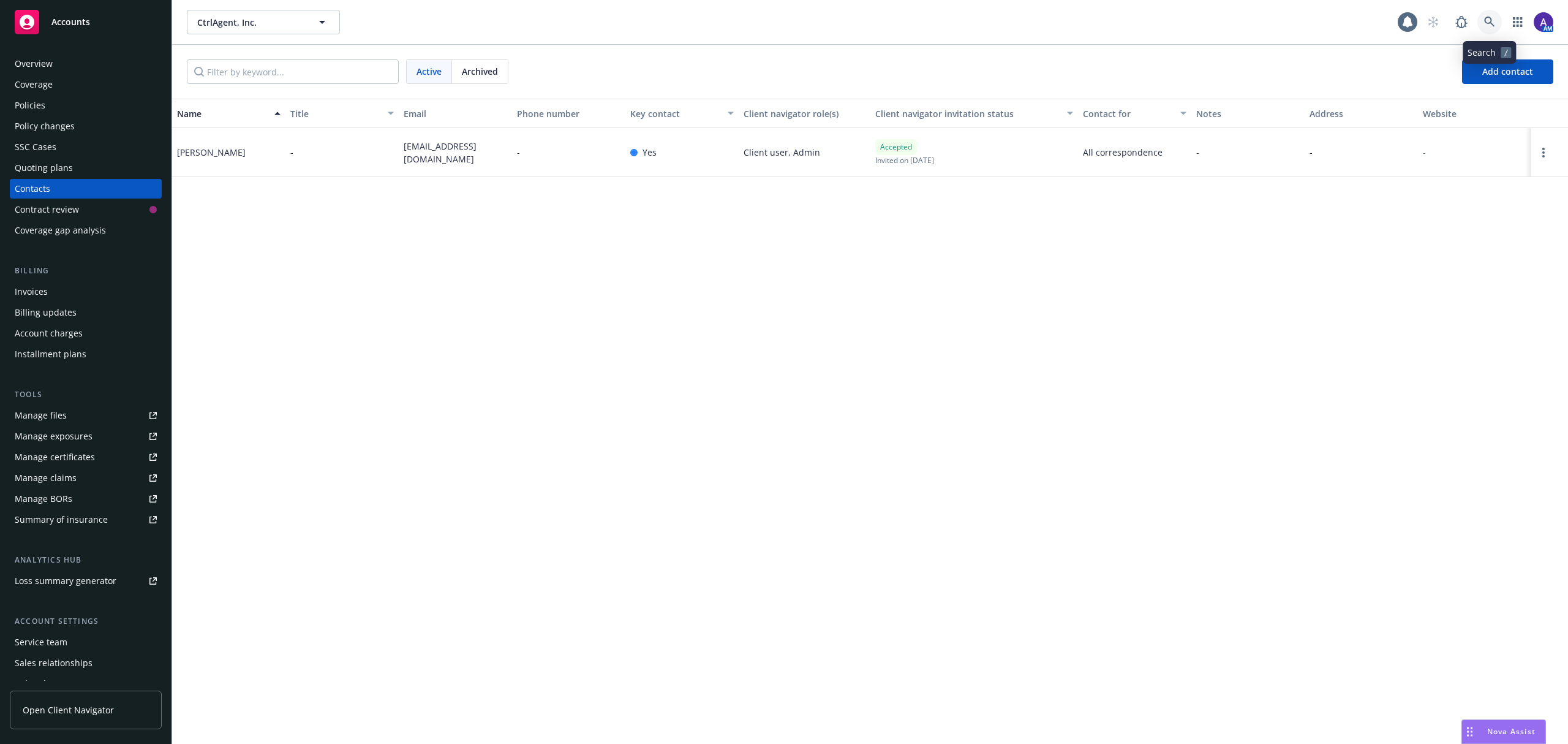
click at [1490, 16] on link at bounding box center [1489, 22] width 24 height 24
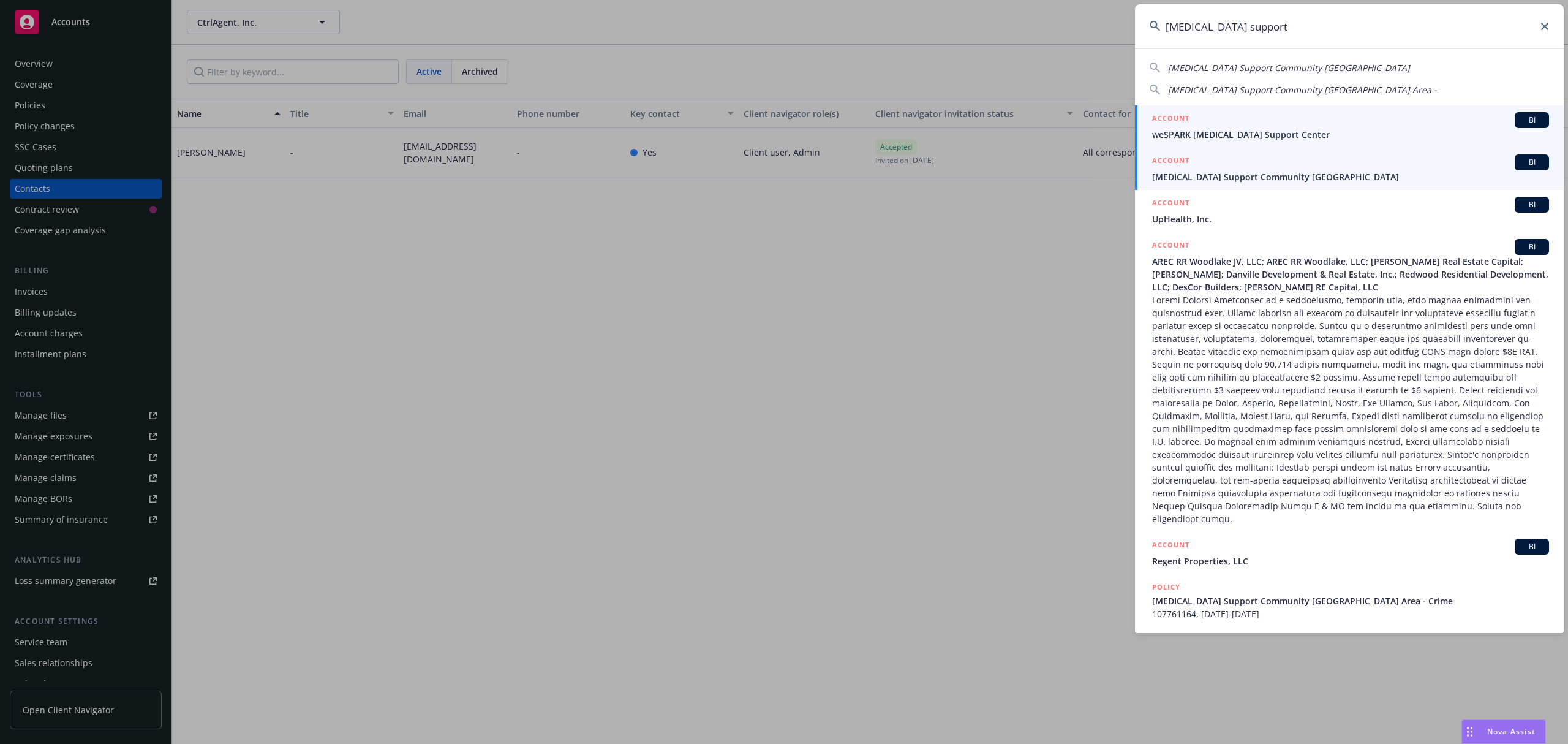
type input "cancer support"
click at [1284, 165] on div "ACCOUNT BI" at bounding box center [1351, 163] width 397 height 16
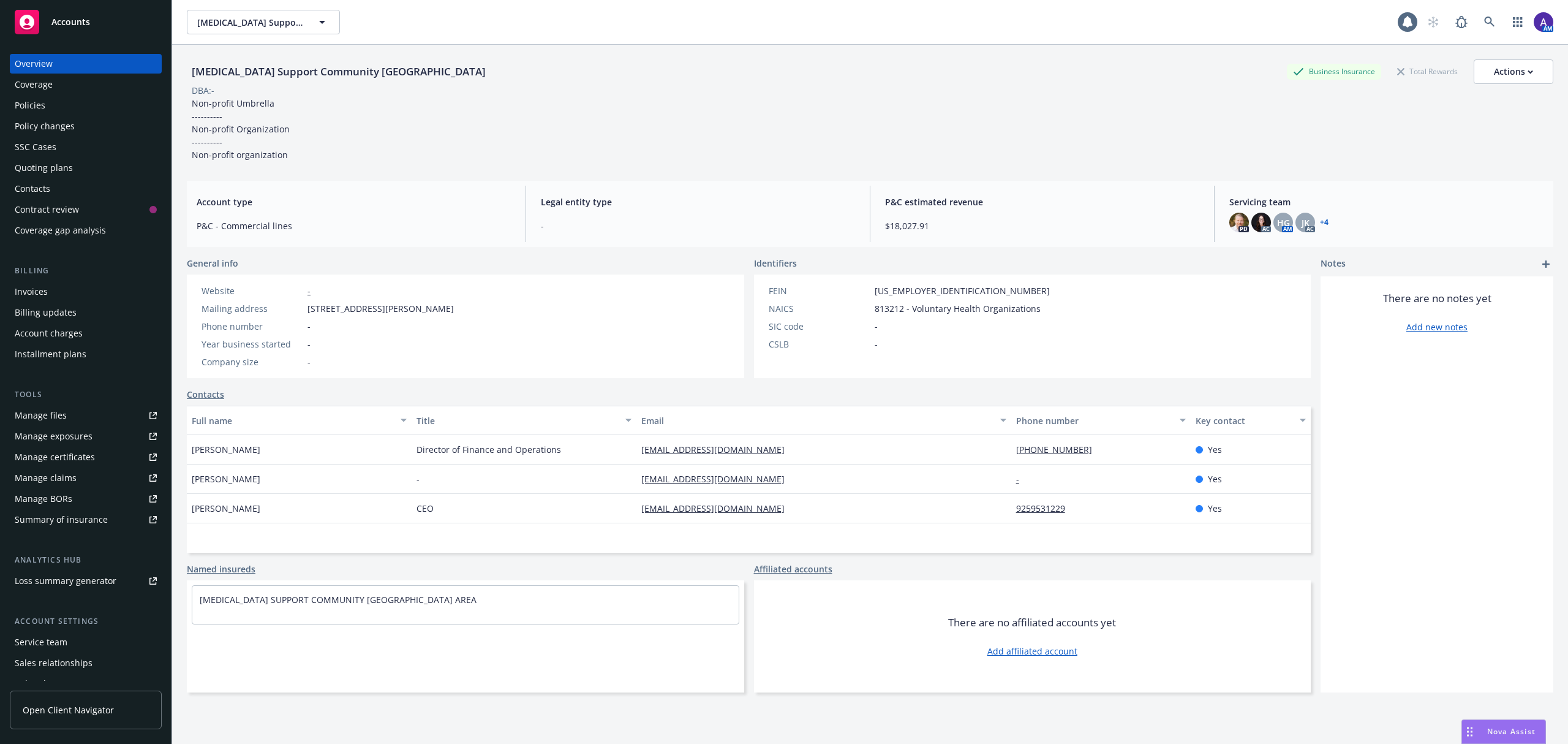
click at [71, 101] on div "Policies" at bounding box center [86, 105] width 142 height 20
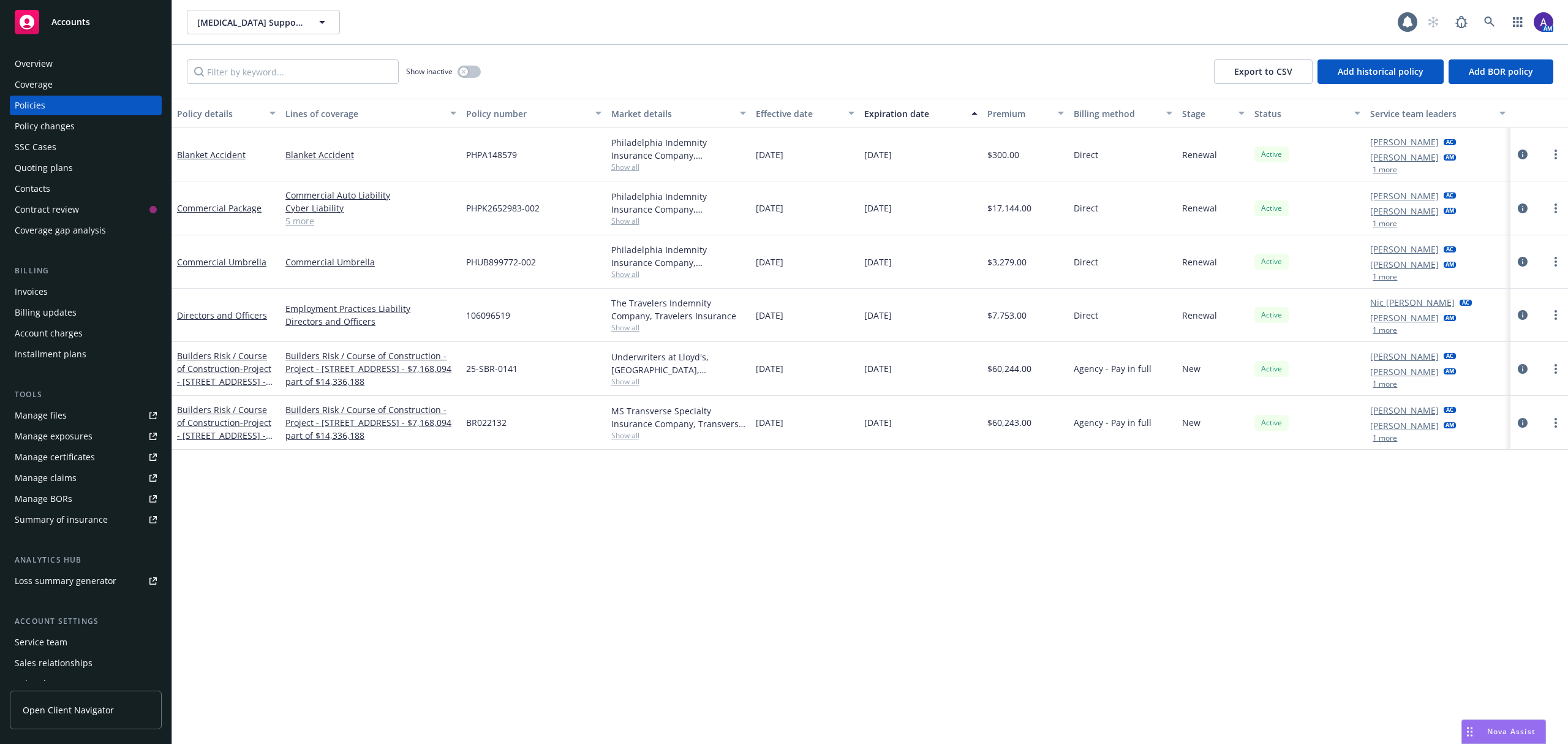
click at [39, 186] on div "Contacts" at bounding box center [32, 188] width 35 height 20
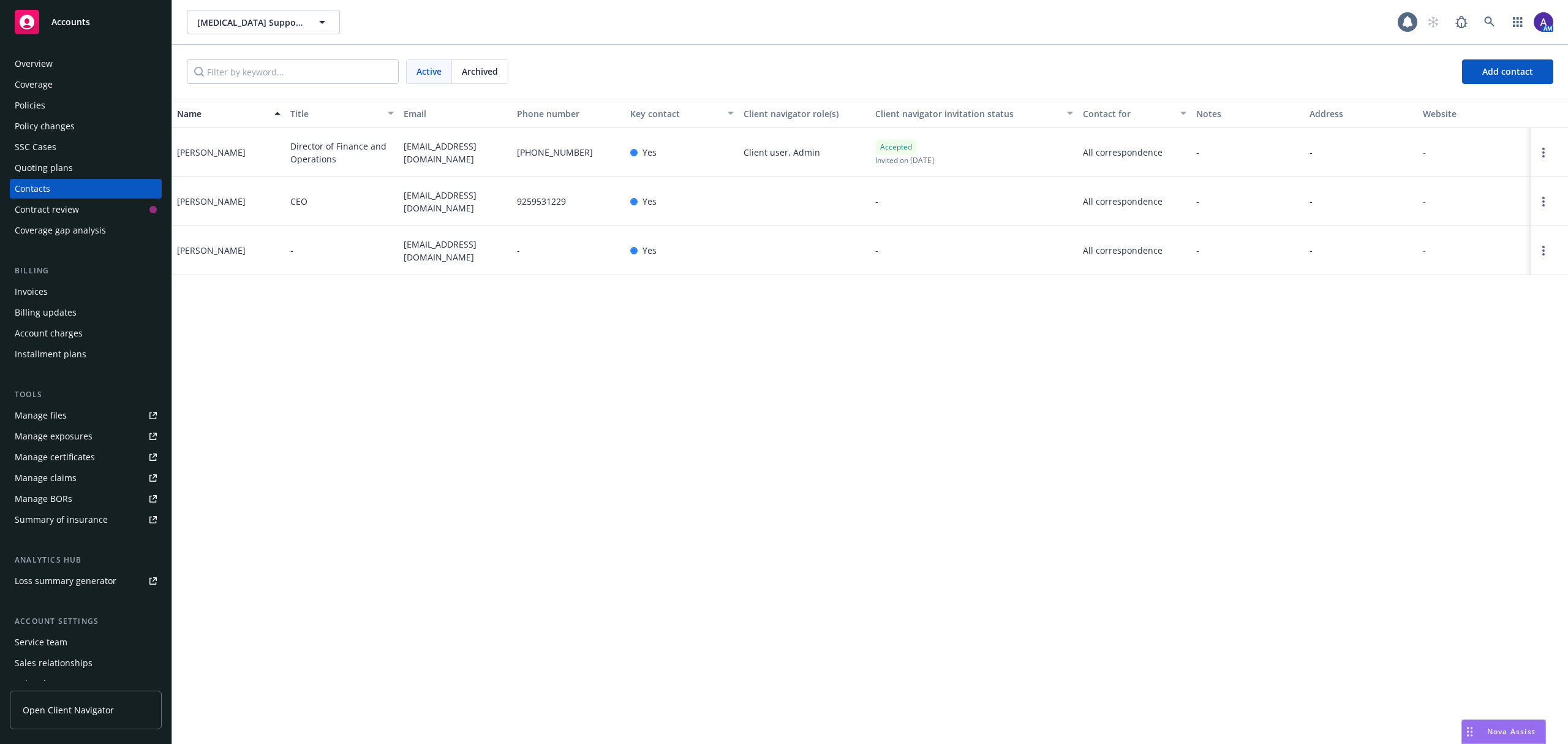
click at [97, 101] on div "Policies" at bounding box center [86, 105] width 142 height 20
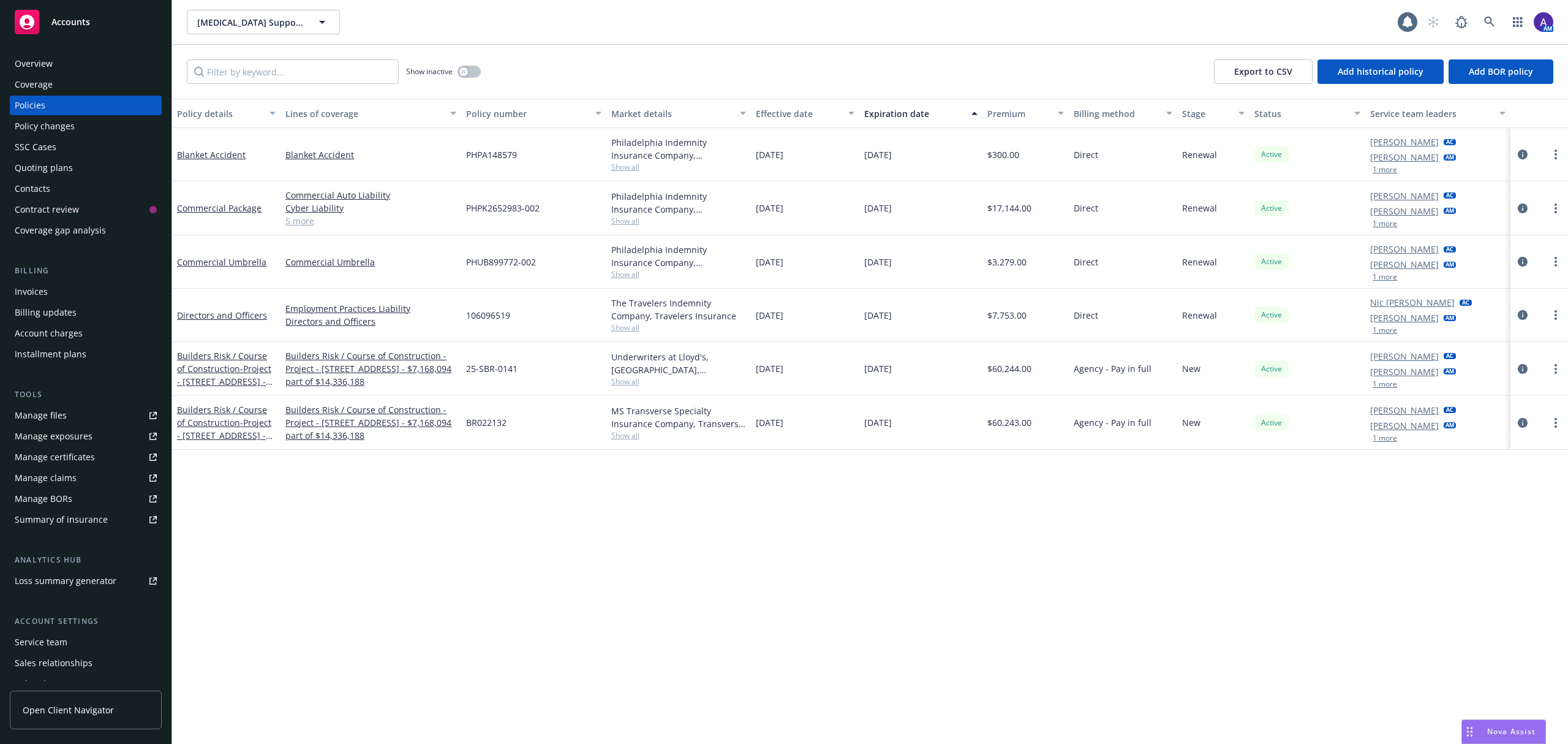
scroll to position [55, 0]
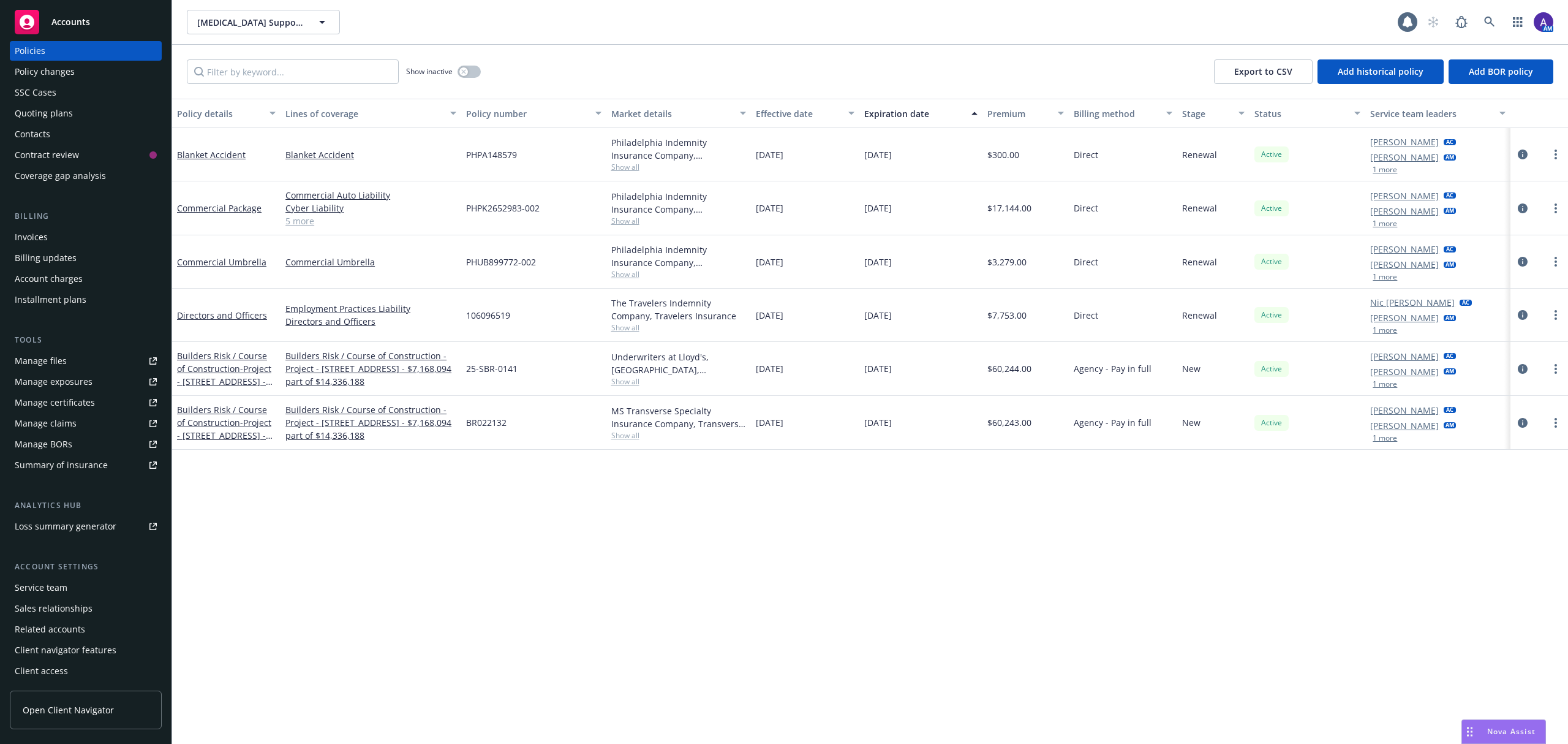
click at [66, 584] on div "Service team" at bounding box center [86, 587] width 142 height 20
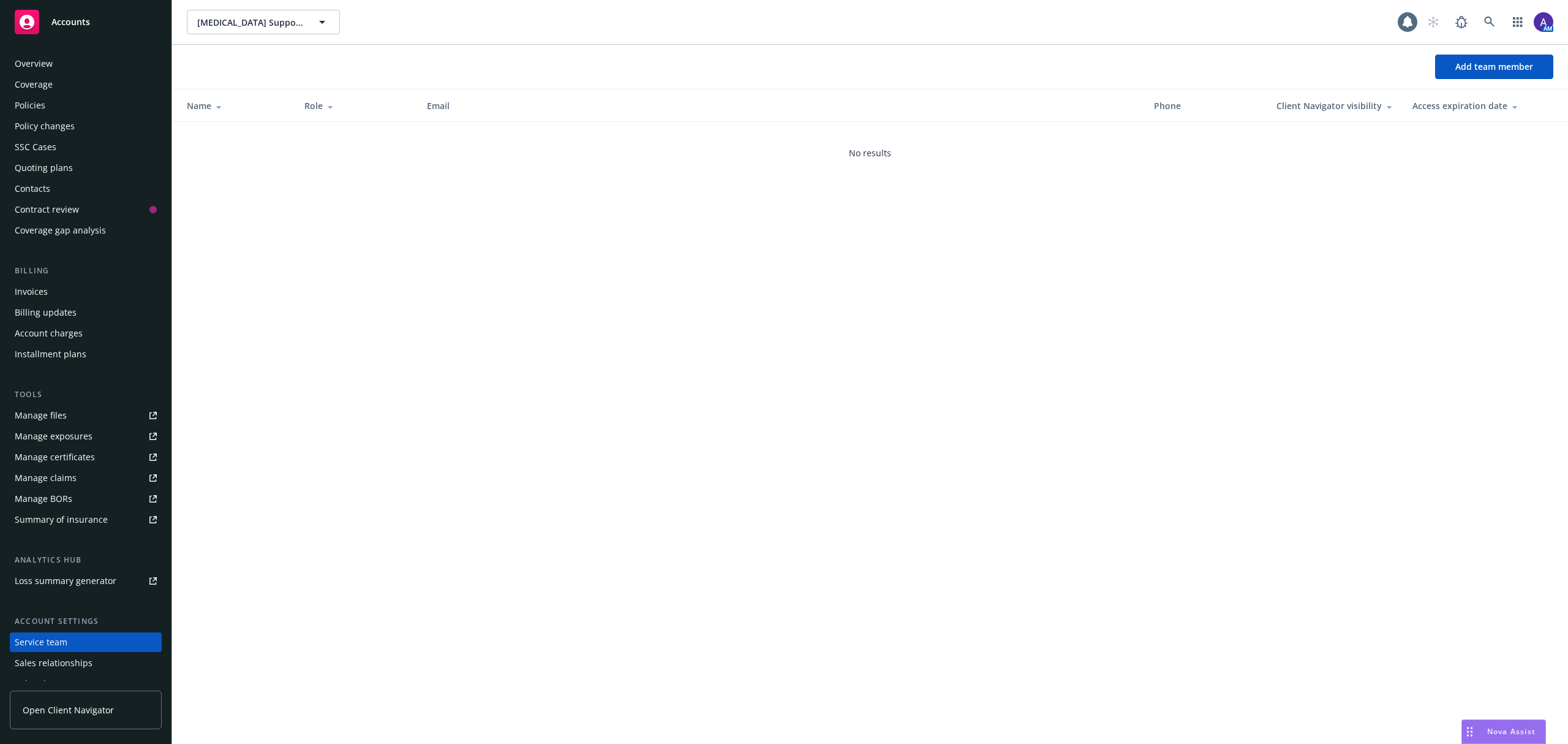
scroll to position [55, 0]
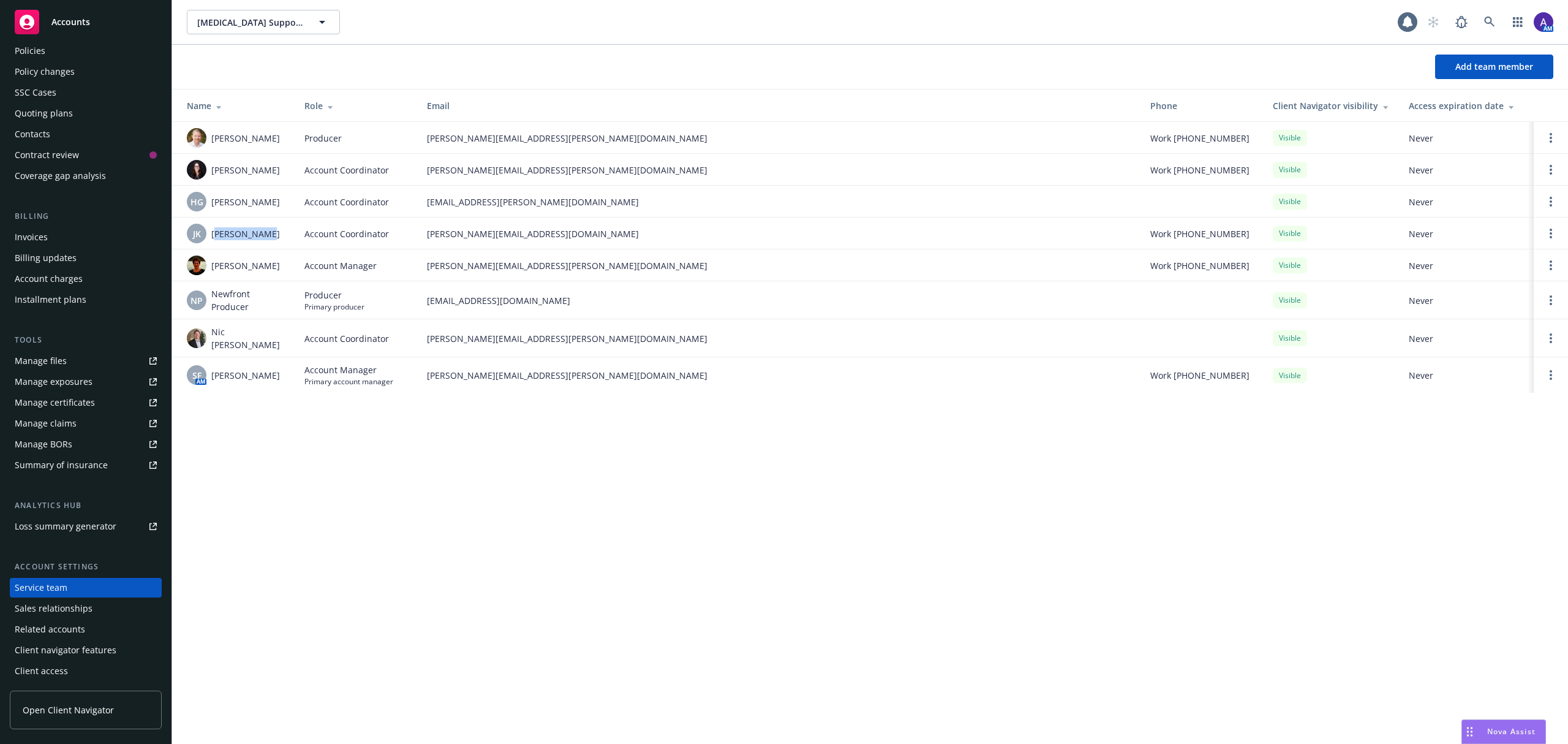
drag, startPoint x: 263, startPoint y: 234, endPoint x: 216, endPoint y: 231, distance: 47.1
click at [216, 231] on span "Juhaina Khan" at bounding box center [245, 234] width 69 height 13
drag, startPoint x: 257, startPoint y: 265, endPoint x: 205, endPoint y: 270, distance: 52.2
click at [205, 270] on div "Julie Vierra" at bounding box center [235, 265] width 98 height 20
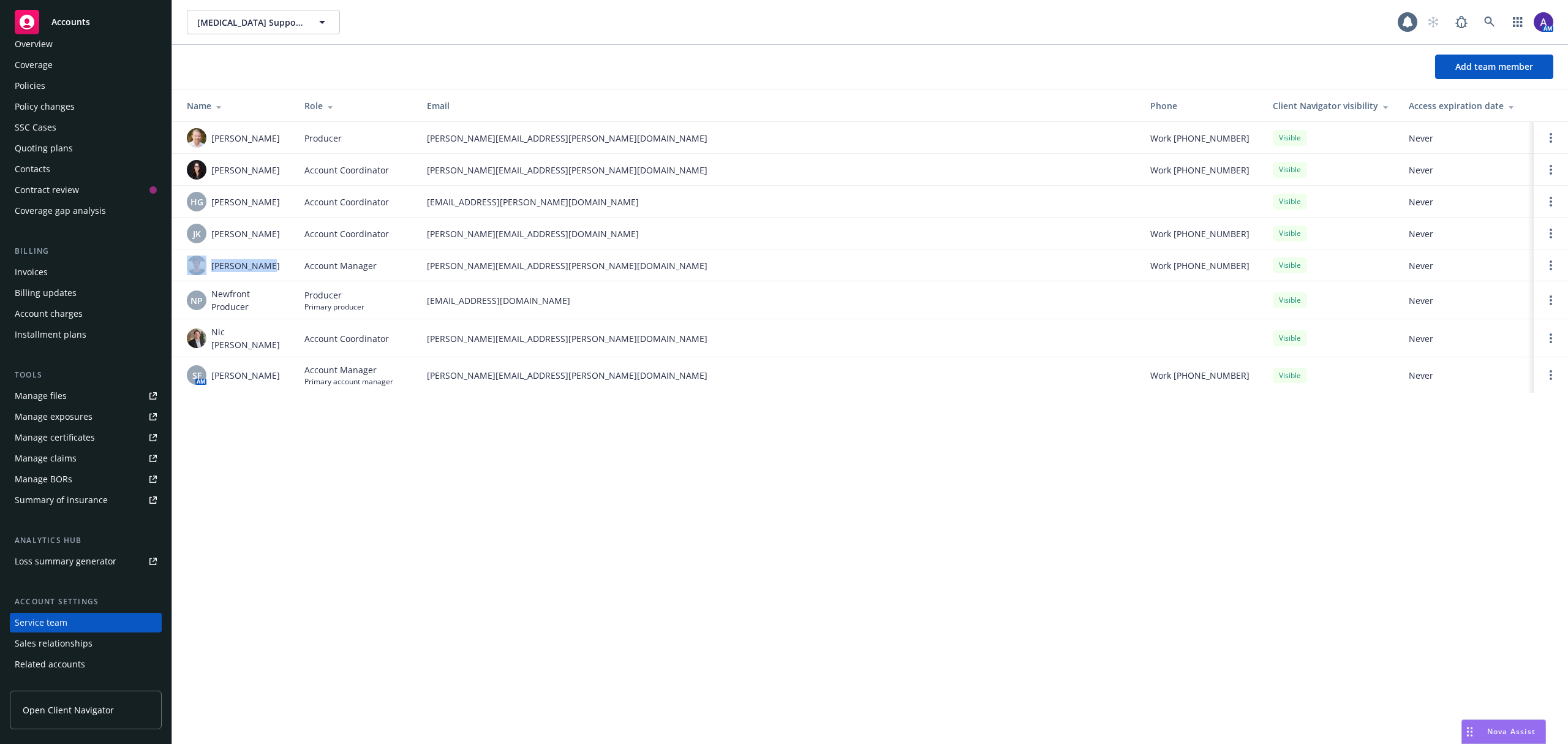
scroll to position [0, 0]
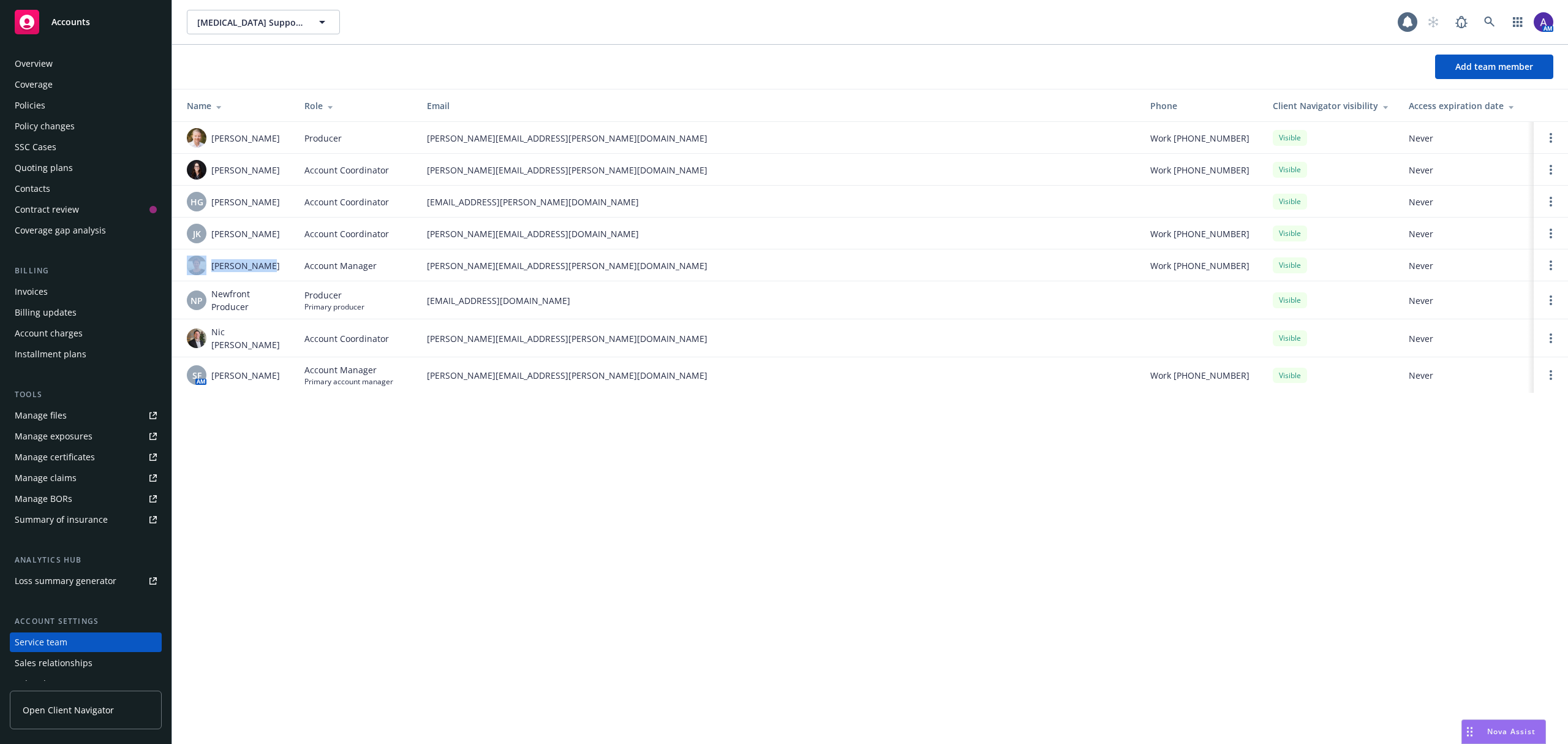
click at [55, 103] on div "Policies" at bounding box center [86, 105] width 142 height 20
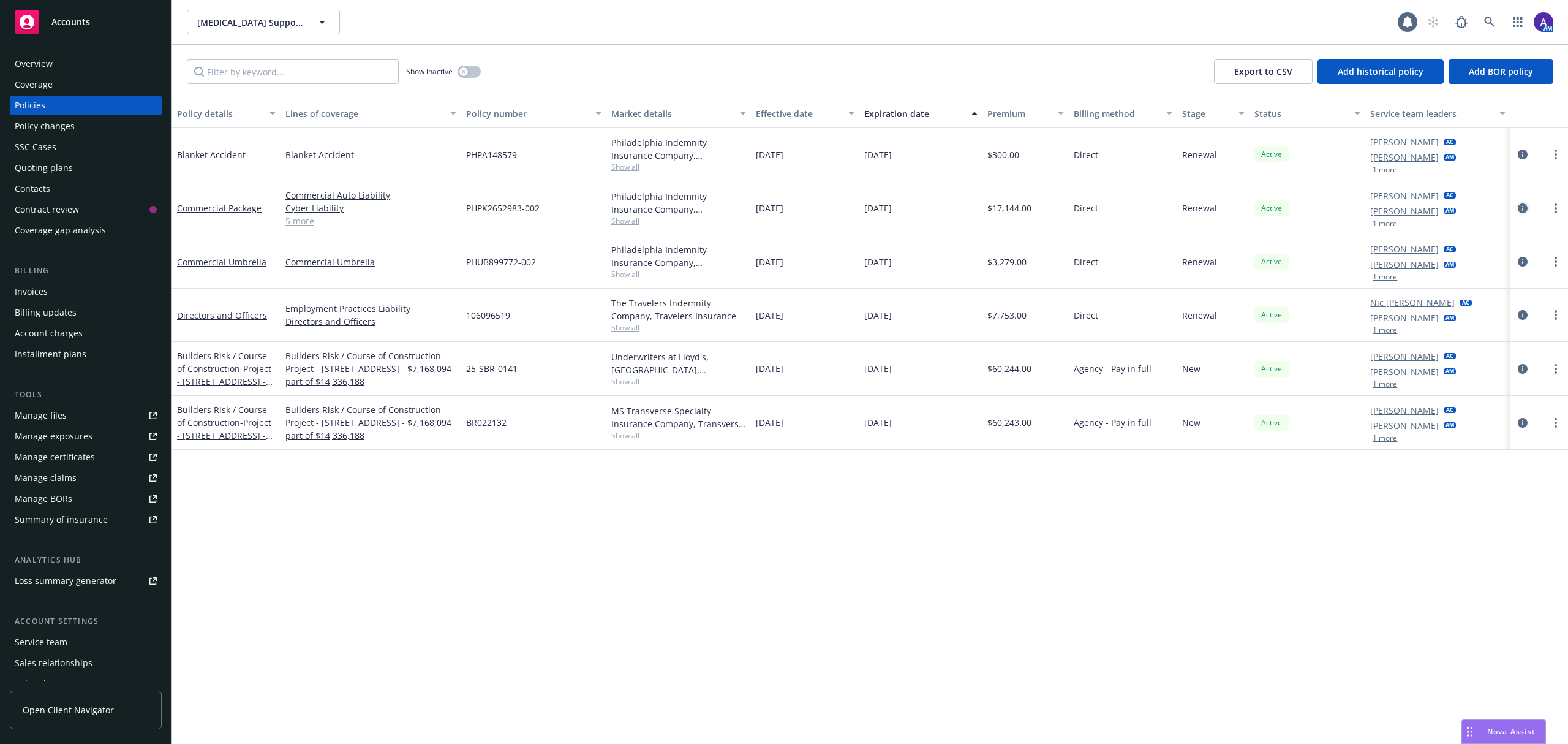
click at [1523, 209] on icon "circleInformation" at bounding box center [1523, 208] width 10 height 10
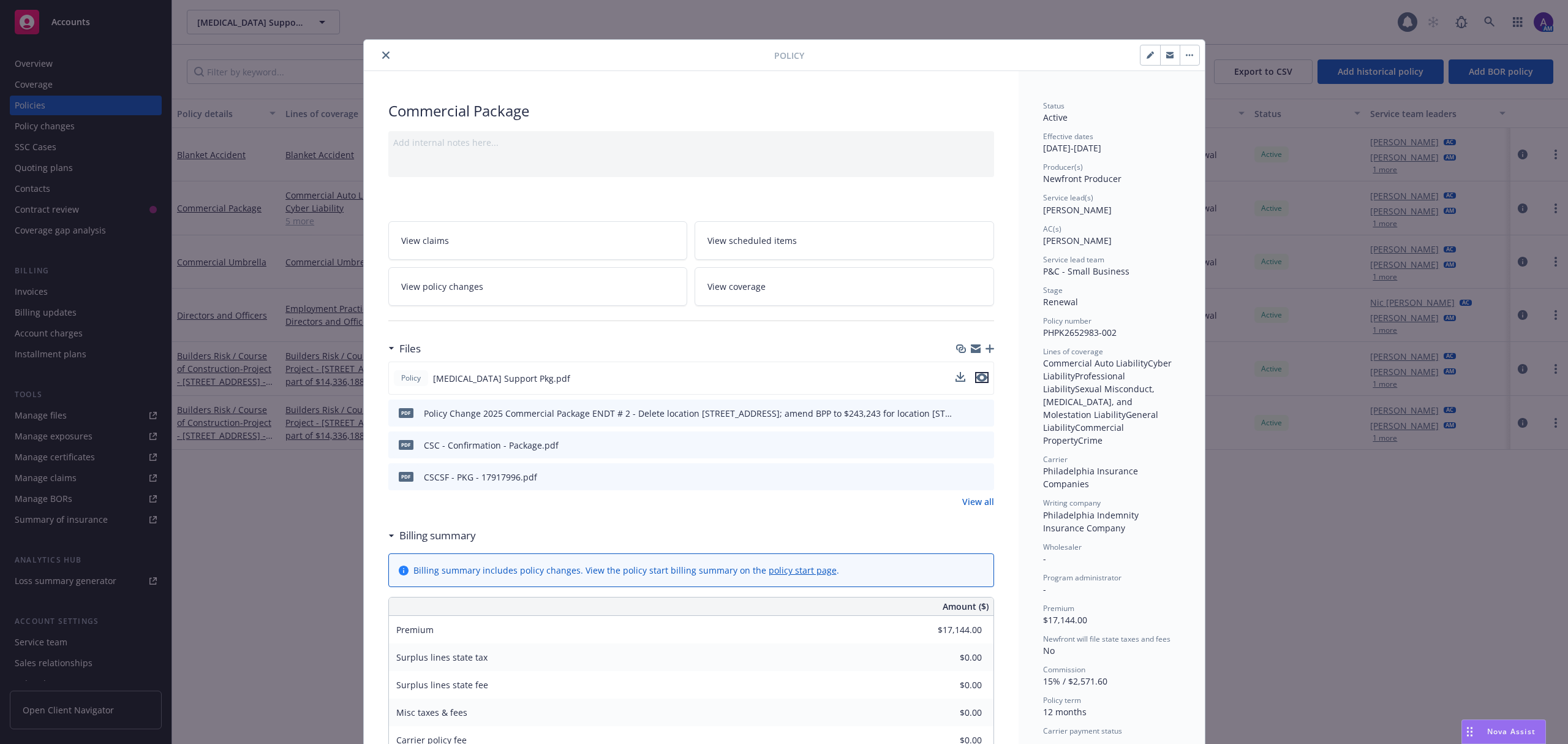
click at [977, 376] on icon "preview file" at bounding box center [982, 377] width 11 height 9
